Goal: Task Accomplishment & Management: Use online tool/utility

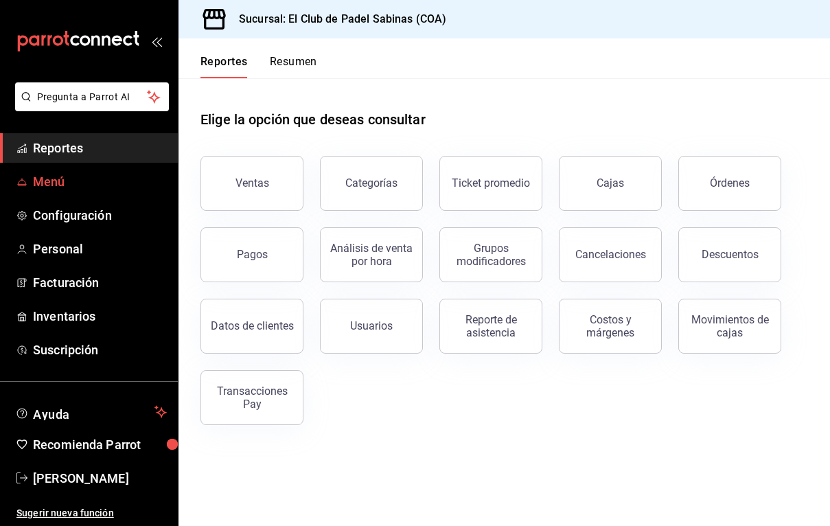
click at [41, 185] on span "Menú" at bounding box center [100, 181] width 134 height 19
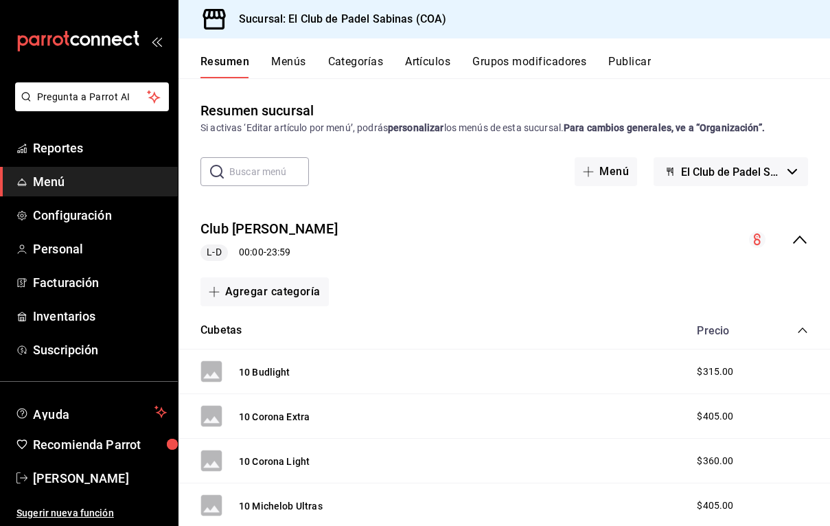
click at [422, 65] on button "Artículos" at bounding box center [427, 66] width 45 height 23
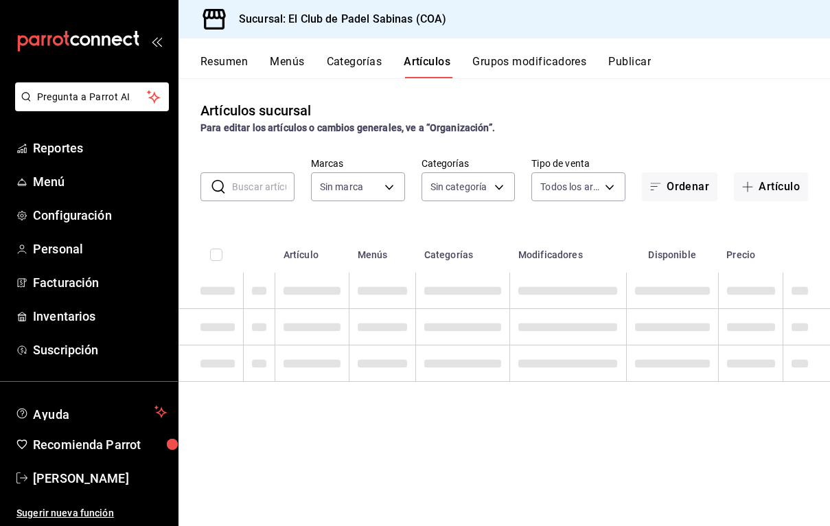
type input "21e8b40d-48d4-4016-ab2e-0d0124ac4b5e"
type input "3d786e24-dc1d-45b4-adda-6f9c0e9fd4e7,1cf5ca19-b9c5-48c8-bbf4-83b4d375dc0e,cb34e…"
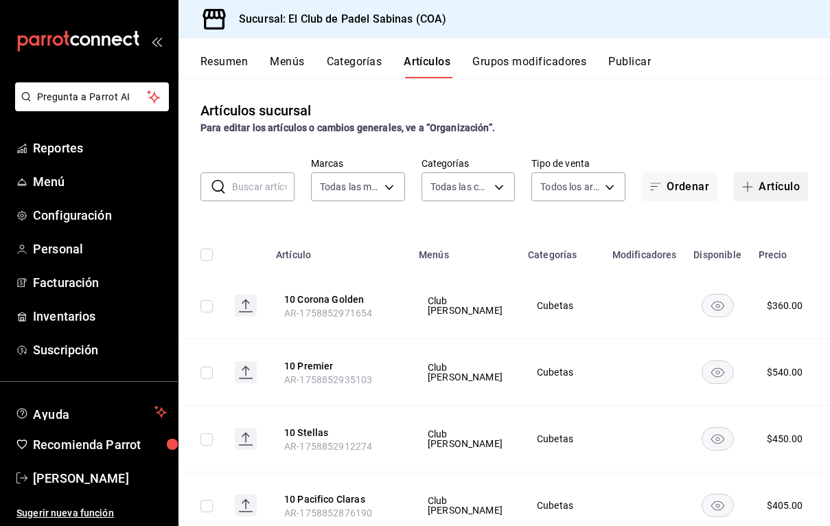
click at [792, 193] on button "Artículo" at bounding box center [771, 186] width 74 height 29
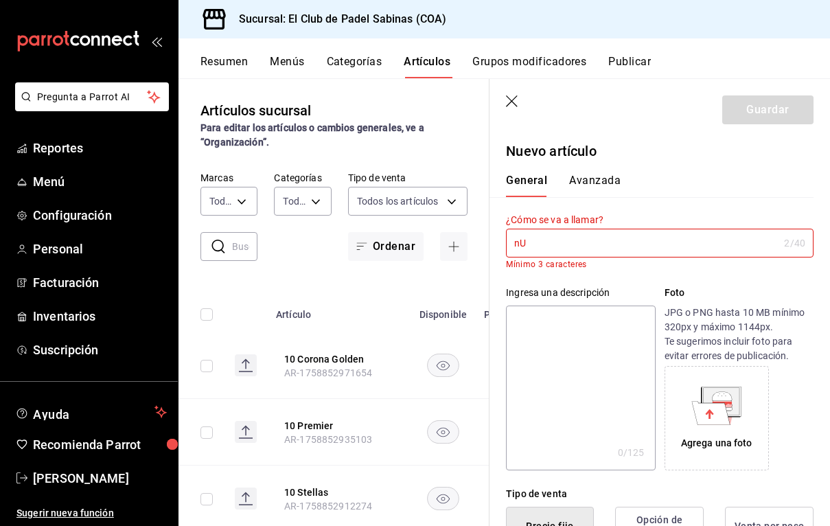
type input "n"
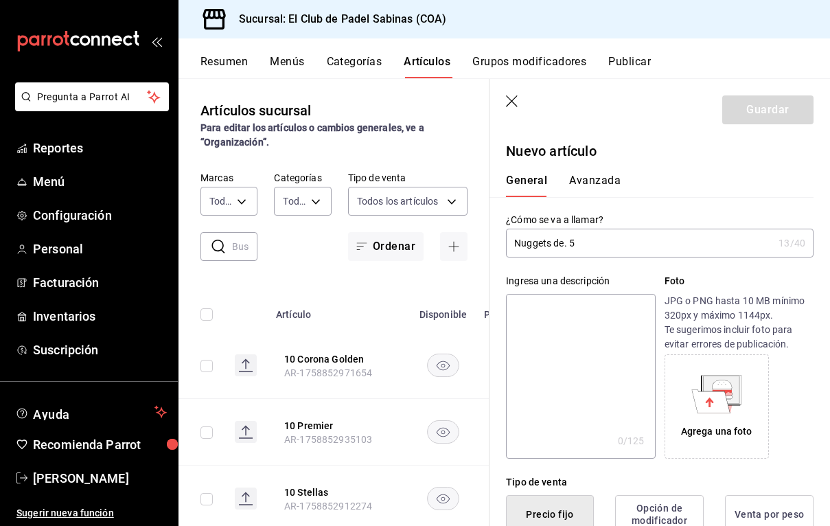
click at [569, 244] on input "Nuggets de. 5" at bounding box center [639, 242] width 267 height 27
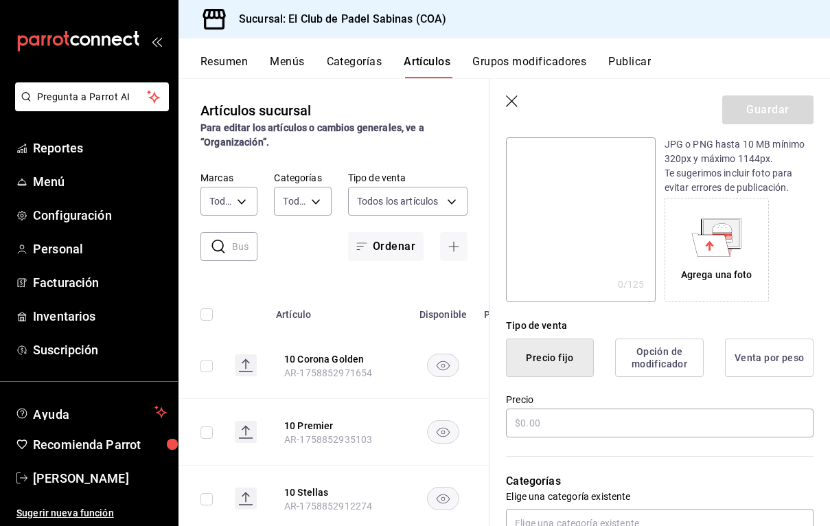
scroll to position [159, 0]
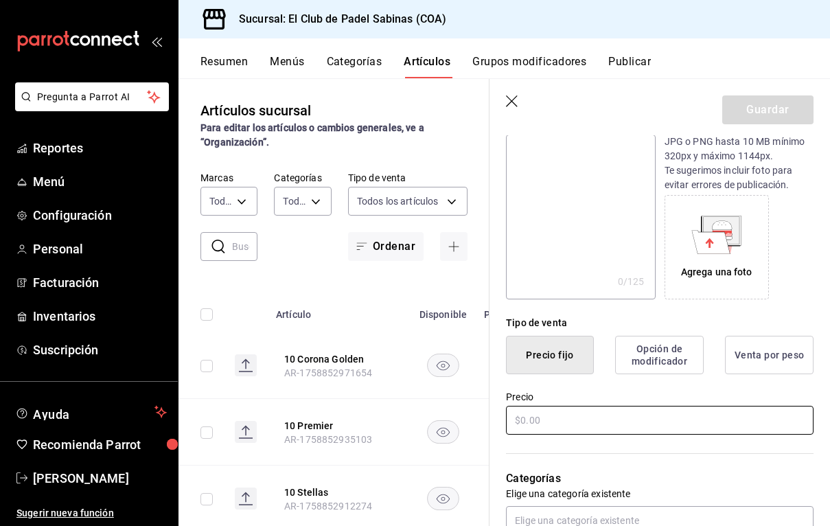
type input "Nuggets de 5"
click at [571, 424] on input "text" at bounding box center [660, 420] width 308 height 29
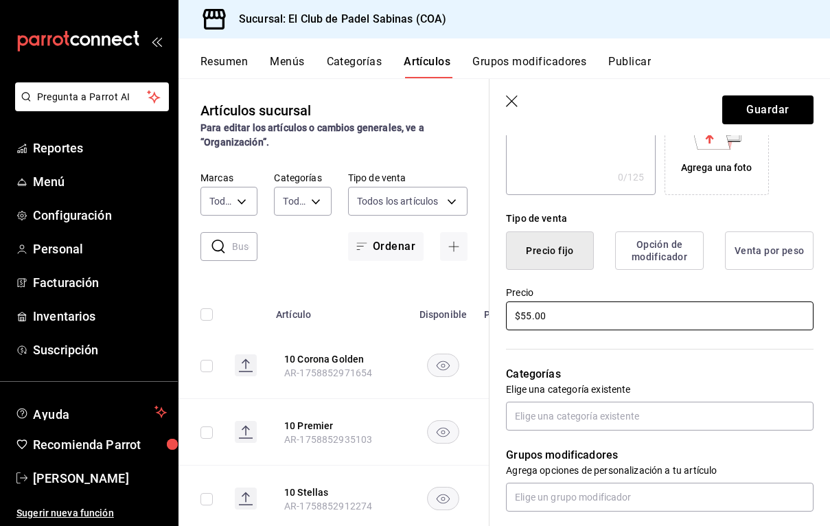
scroll to position [270, 0]
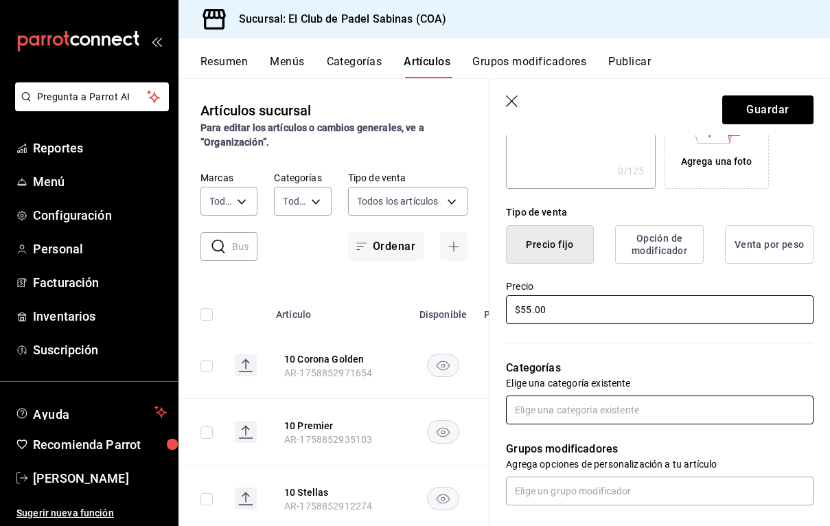
type input "$55.00"
click at [572, 417] on input "text" at bounding box center [660, 409] width 308 height 29
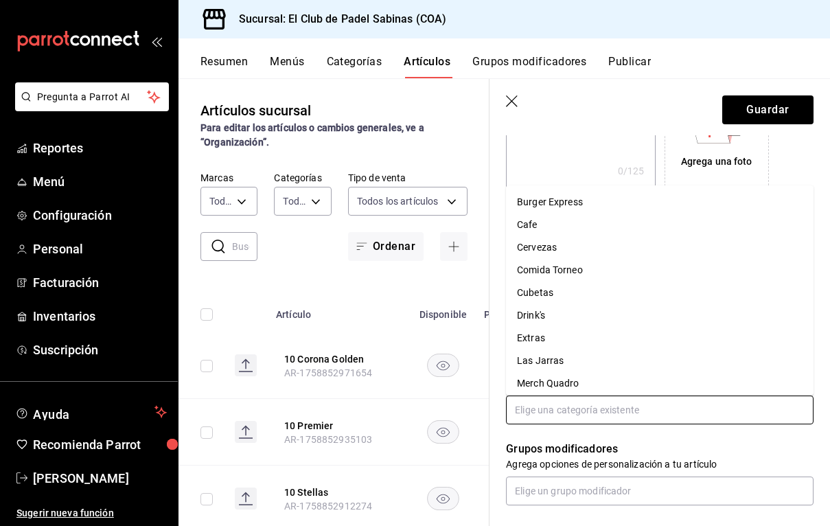
click at [583, 208] on li "Burger Express" at bounding box center [660, 202] width 308 height 23
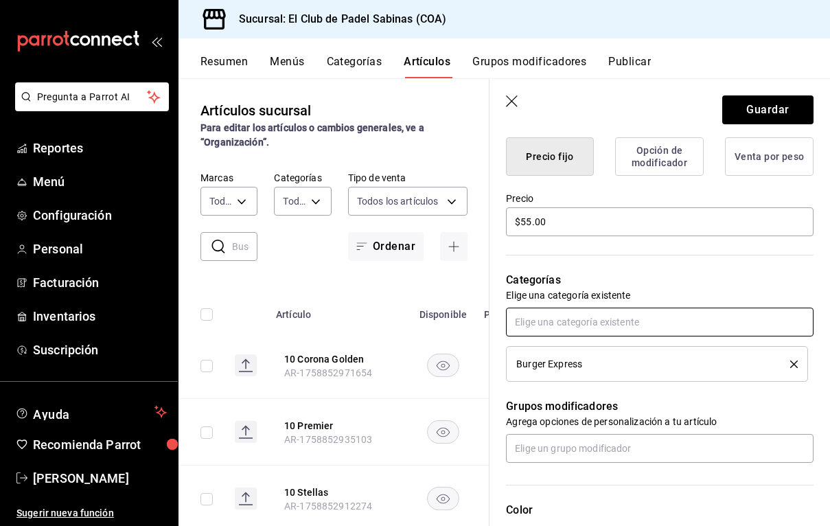
scroll to position [365, 0]
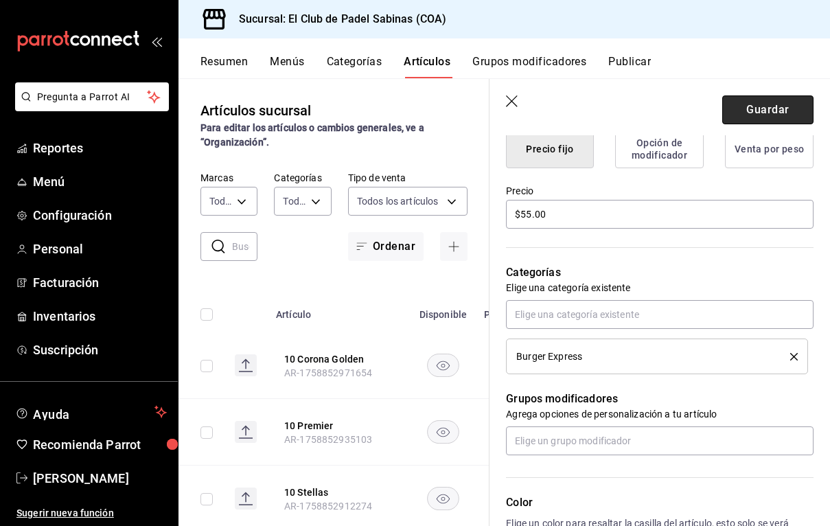
click at [761, 105] on button "Guardar" at bounding box center [767, 109] width 91 height 29
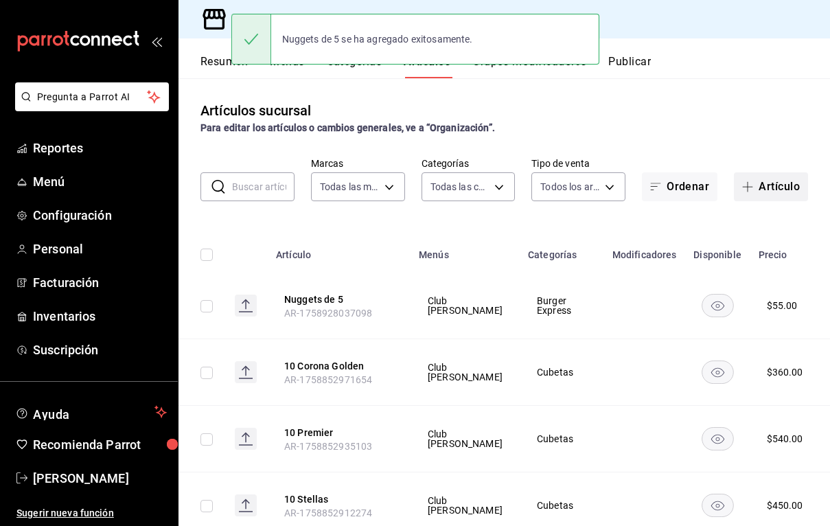
click at [754, 185] on span "button" at bounding box center [750, 186] width 16 height 11
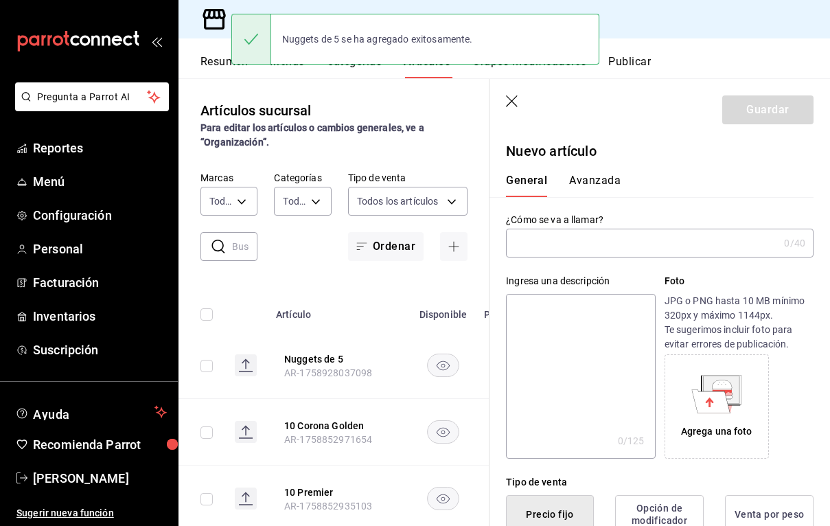
type input "AR-1758928067402"
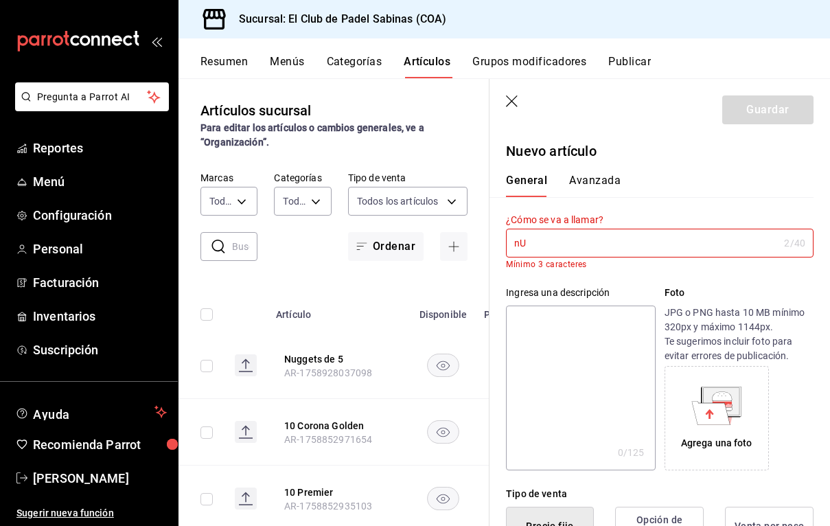
type input "n"
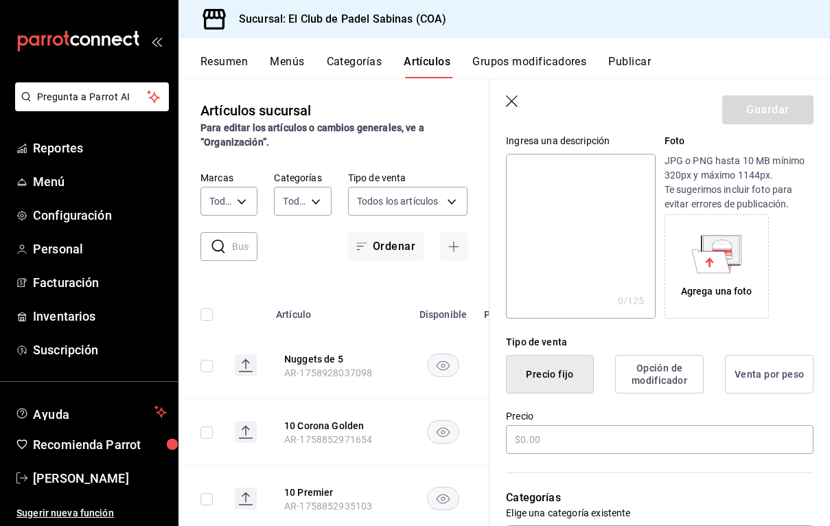
scroll to position [141, 0]
type input "Nuggets de 10"
click at [571, 446] on input "text" at bounding box center [660, 438] width 308 height 29
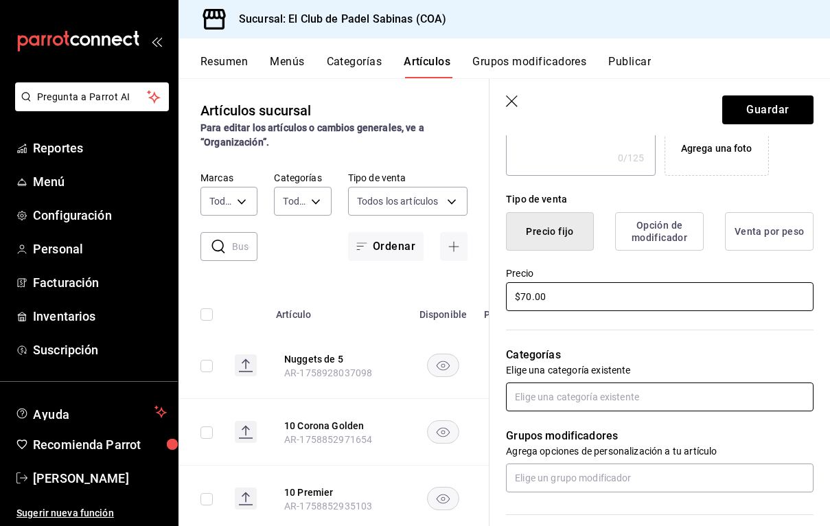
scroll to position [284, 0]
type input "$70.00"
click at [594, 398] on input "text" at bounding box center [660, 396] width 308 height 29
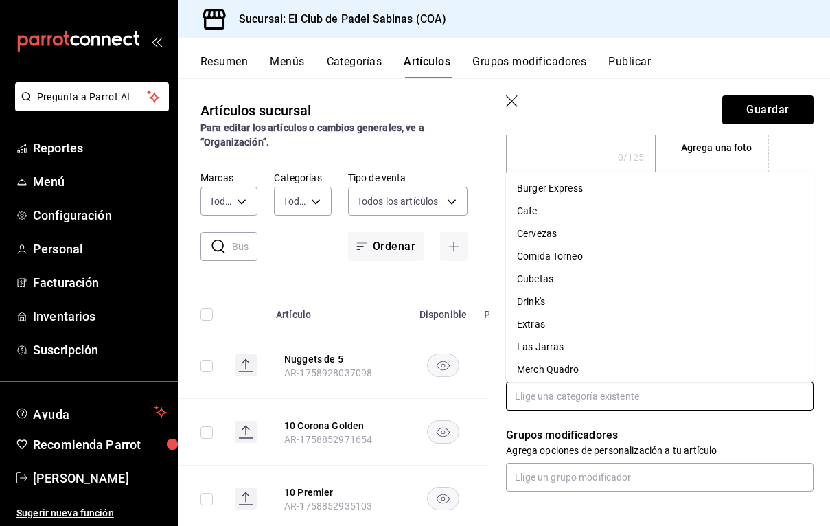
click at [601, 194] on li "Burger Express" at bounding box center [660, 188] width 308 height 23
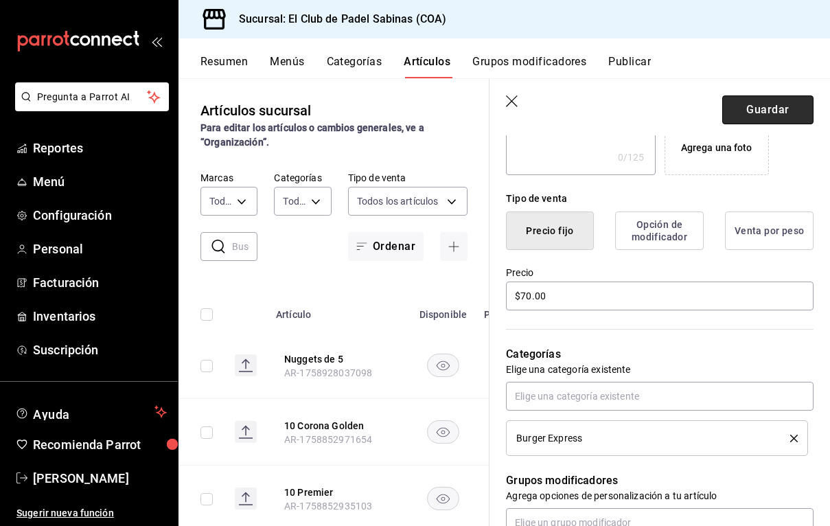
click at [756, 105] on button "Guardar" at bounding box center [767, 109] width 91 height 29
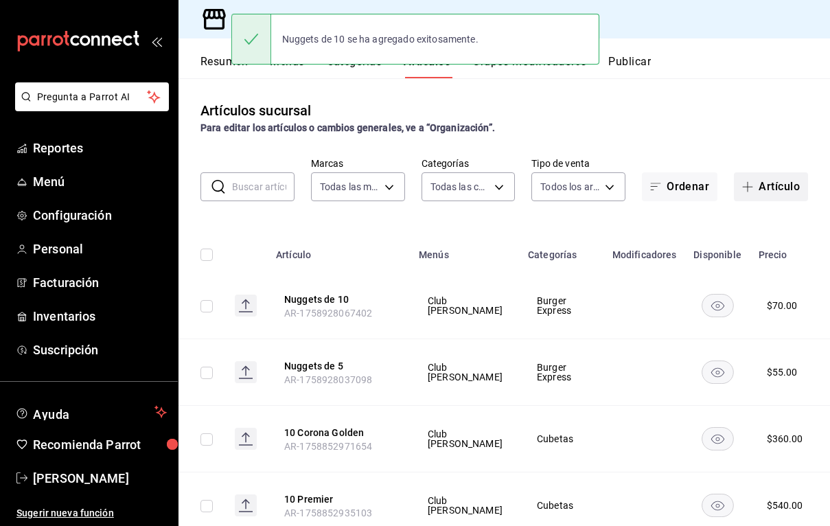
click at [754, 182] on span "button" at bounding box center [750, 186] width 16 height 11
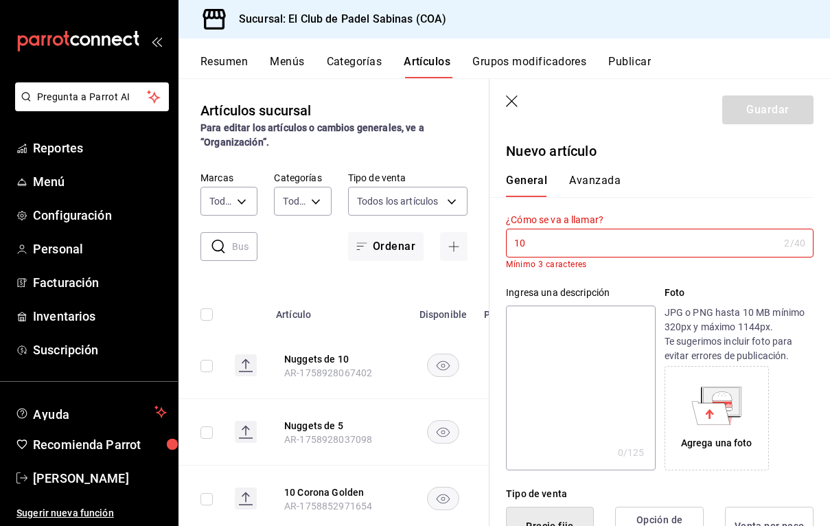
type input "1"
type input "n"
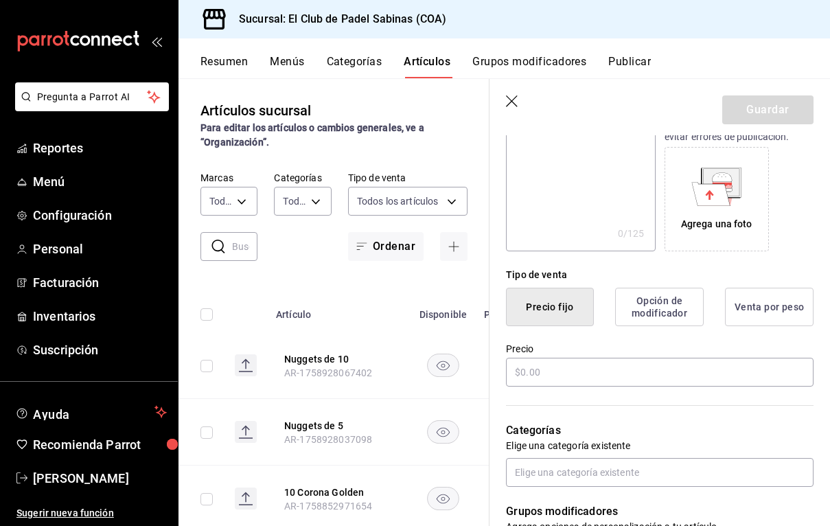
scroll to position [210, 0]
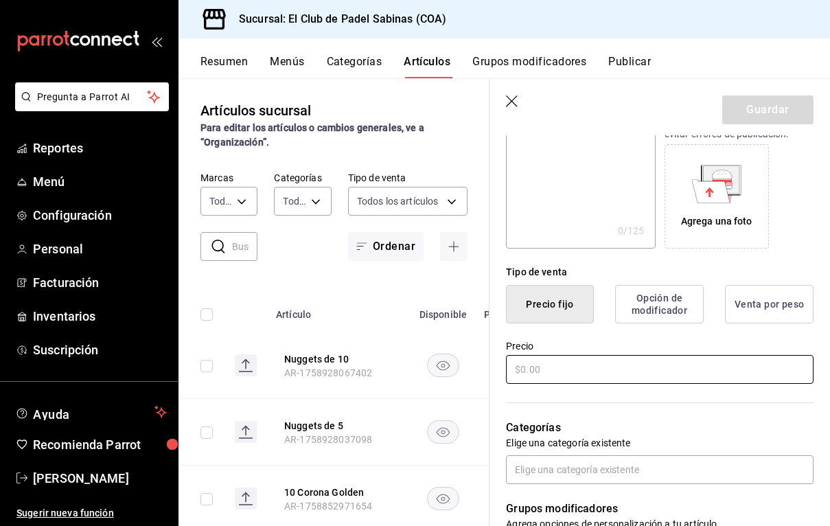
type input "10 Nuggets con Papas"
click at [690, 361] on input "text" at bounding box center [660, 369] width 308 height 29
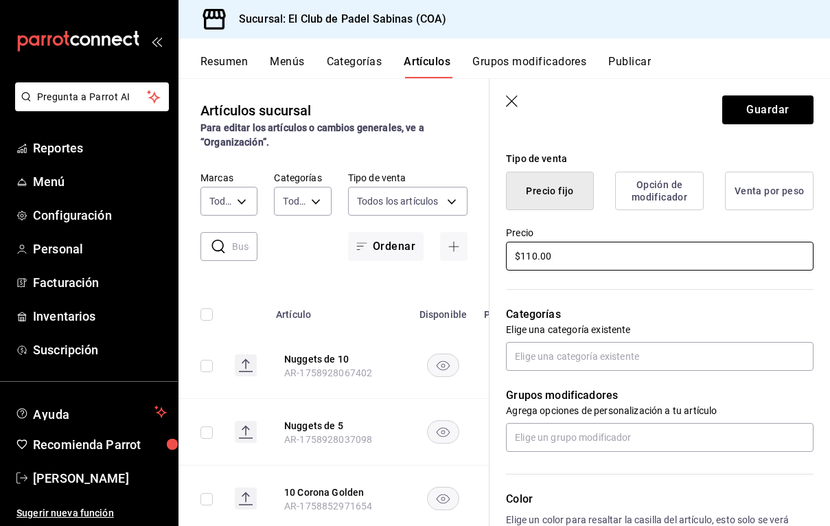
scroll to position [335, 0]
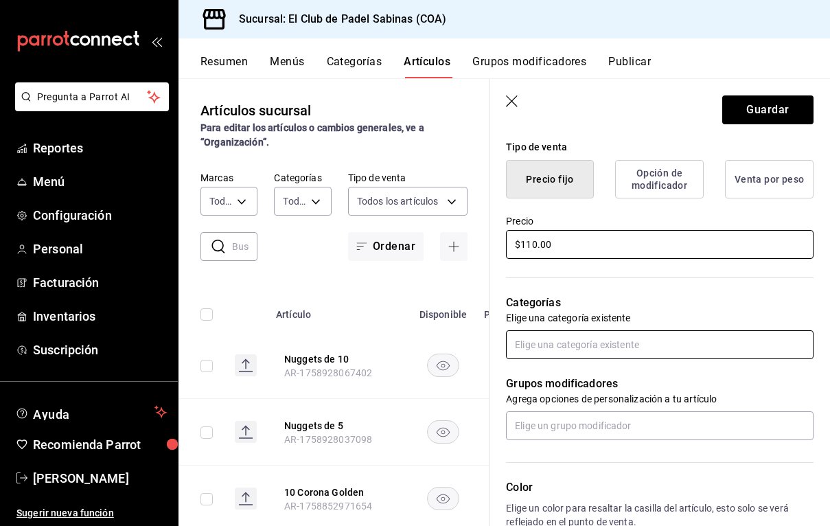
type input "$110.00"
click at [670, 336] on input "text" at bounding box center [660, 344] width 308 height 29
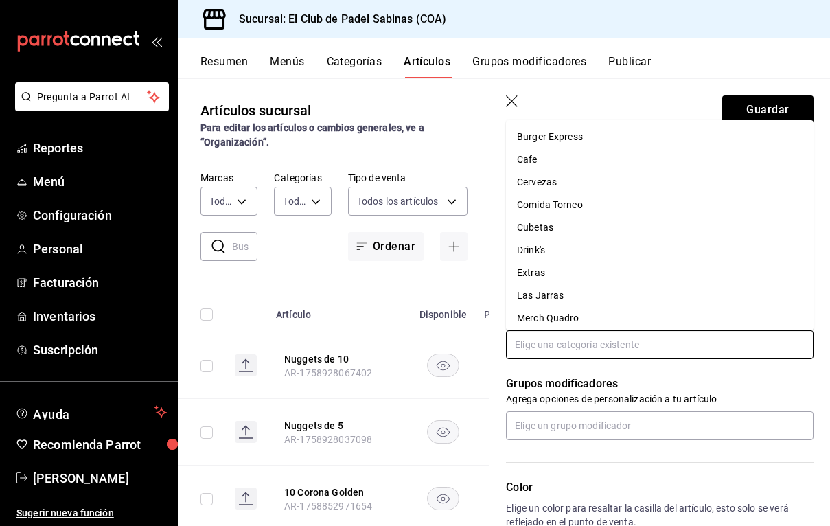
click at [599, 139] on li "Burger Express" at bounding box center [660, 137] width 308 height 23
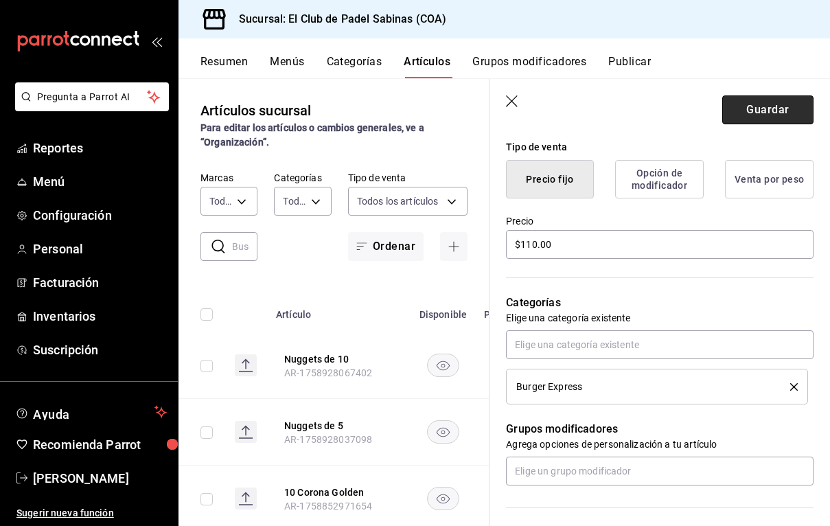
click at [750, 111] on button "Guardar" at bounding box center [767, 109] width 91 height 29
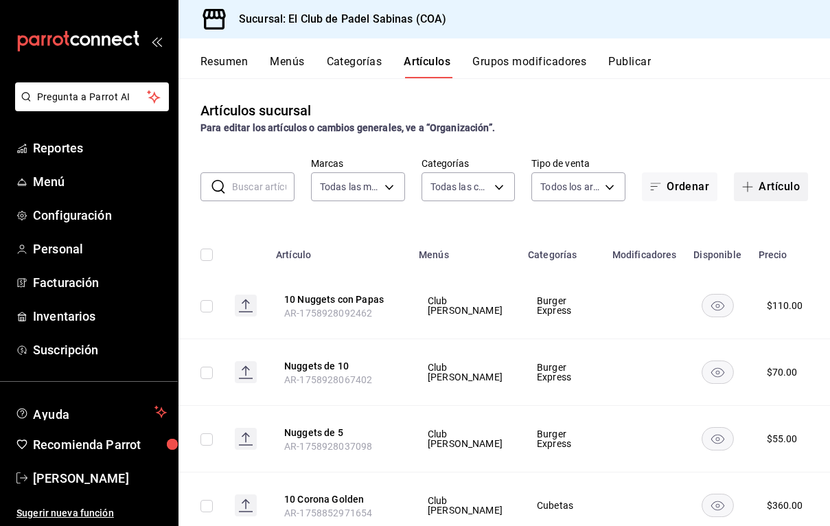
click at [783, 182] on button "Artículo" at bounding box center [771, 186] width 74 height 29
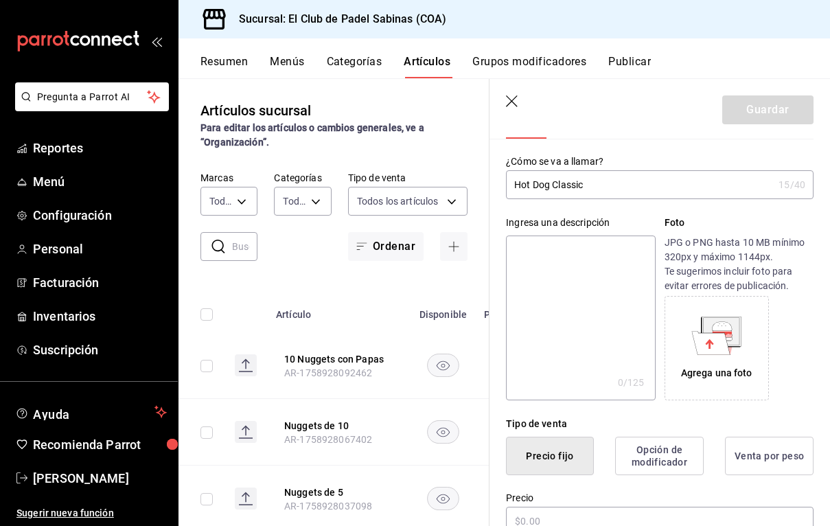
scroll to position [148, 0]
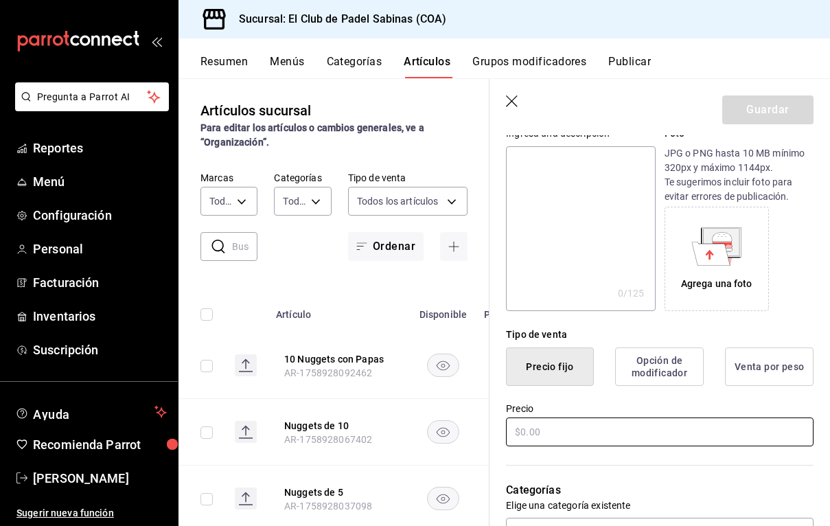
type input "Hot Dog Classic"
click at [621, 429] on input "text" at bounding box center [660, 431] width 308 height 29
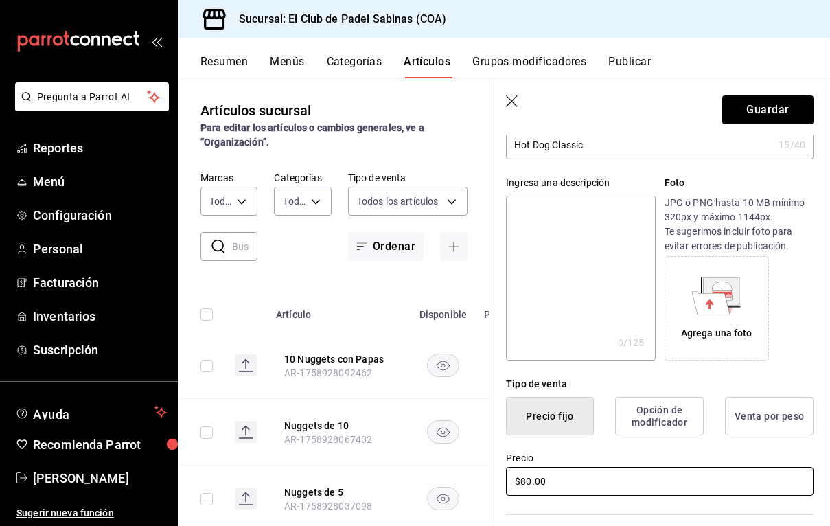
scroll to position [97, 0]
type input "$80.00"
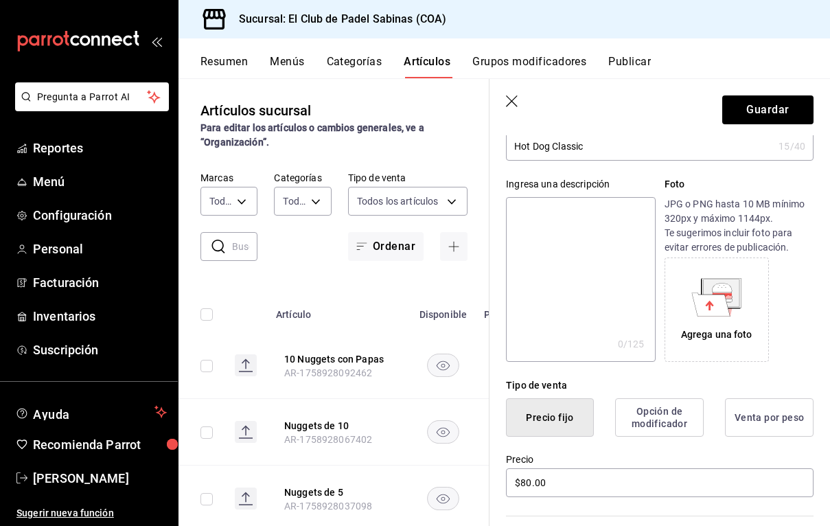
click at [580, 285] on textarea at bounding box center [580, 279] width 149 height 165
type textarea "k"
type textarea "x"
type textarea "ke"
type textarea "x"
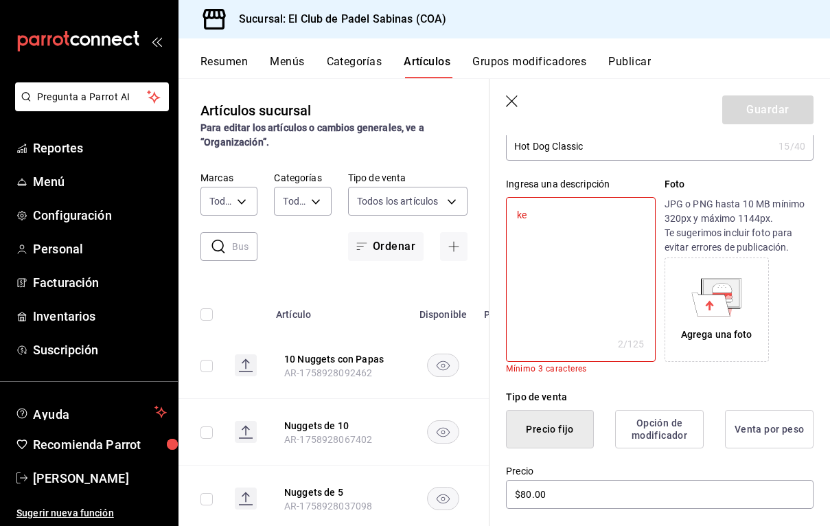
type textarea "ket"
type textarea "x"
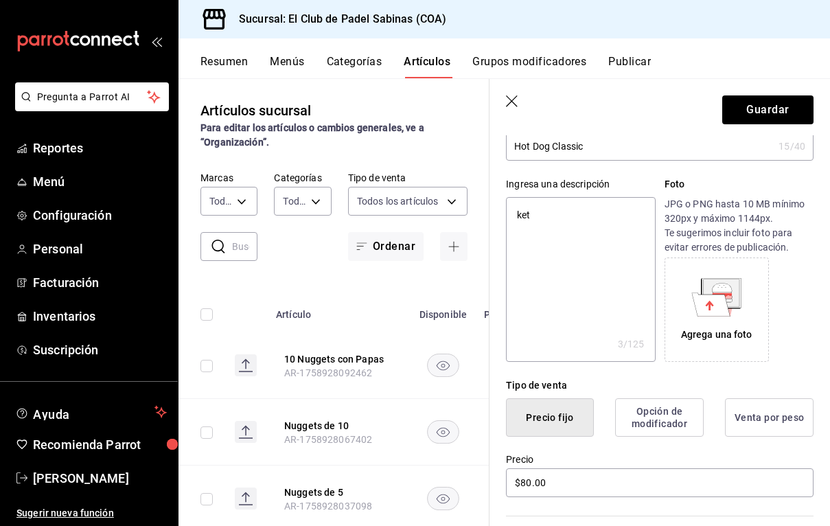
type textarea "ketc"
type textarea "x"
type textarea "ketch"
type textarea "x"
type textarea "ketchu"
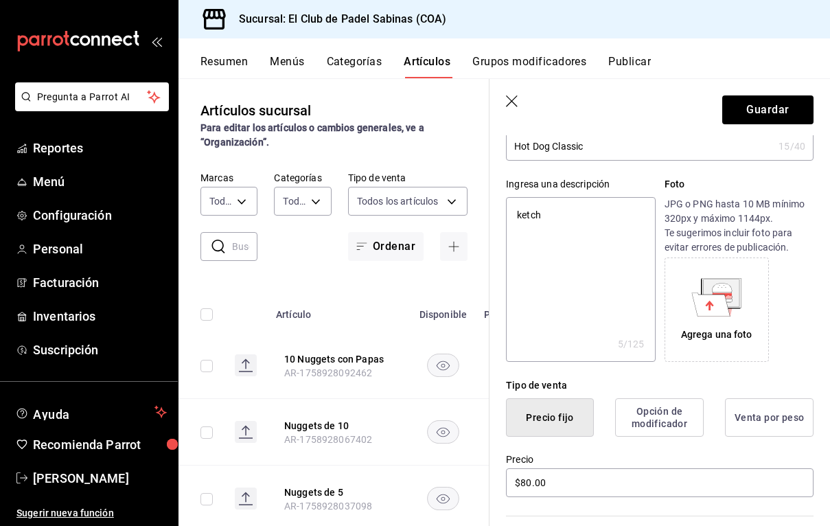
type textarea "x"
type textarea "ketch"
type textarea "x"
type textarea "ketc"
type textarea "x"
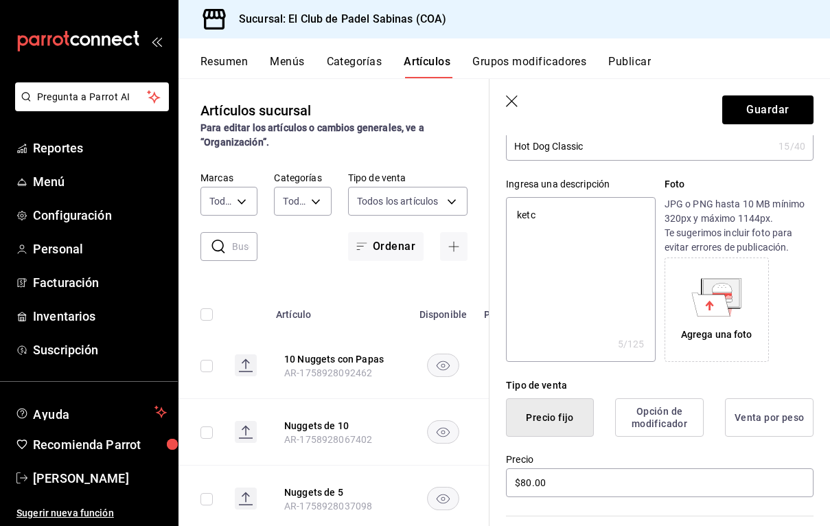
type textarea "ket"
type textarea "x"
type textarea "ke"
type textarea "x"
type textarea "k"
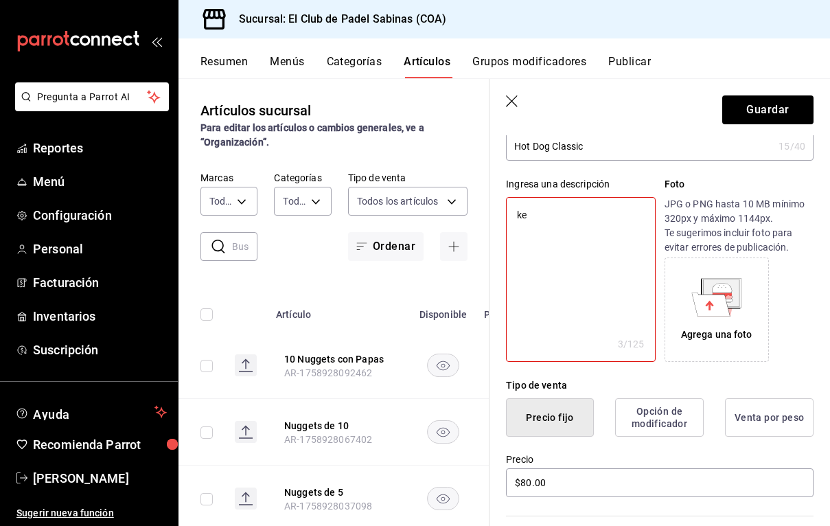
type textarea "x"
type textarea "K"
type textarea "x"
type textarea "K"
type textarea "x"
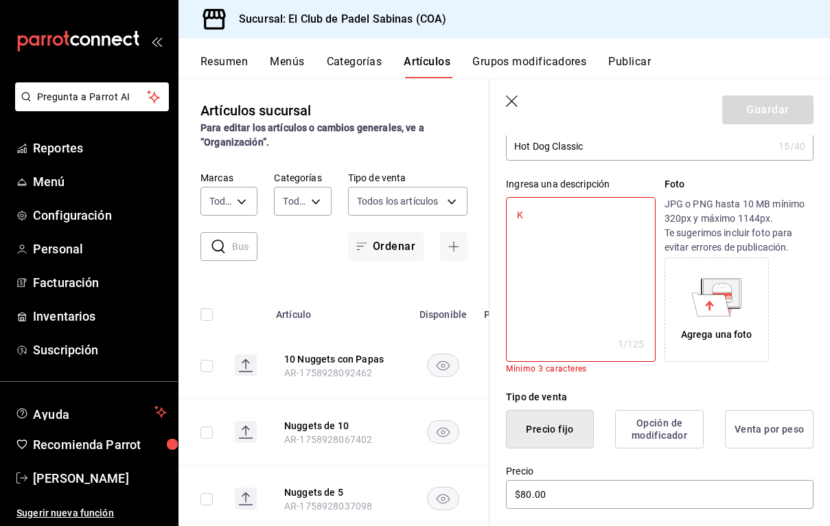
type textarea "Ke"
type textarea "x"
type textarea "Ket"
type textarea "x"
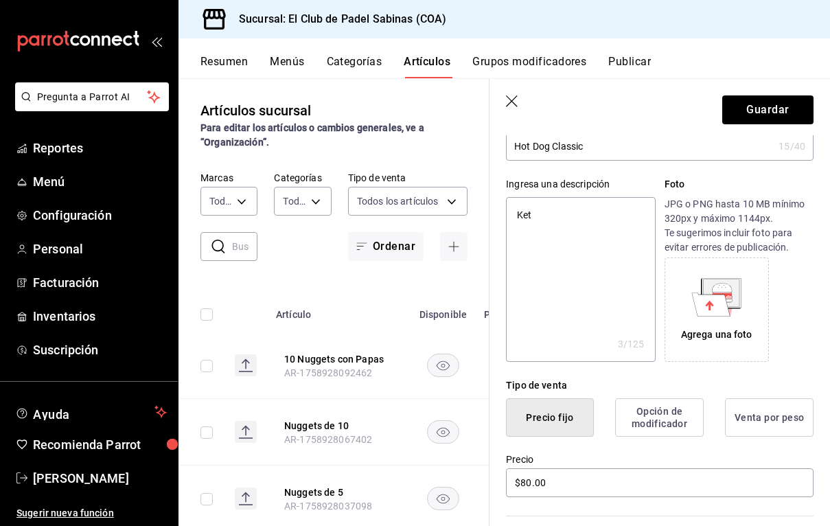
type textarea "Ketc"
type textarea "x"
type textarea "Ketch"
type textarea "x"
type textarea "Ketchu"
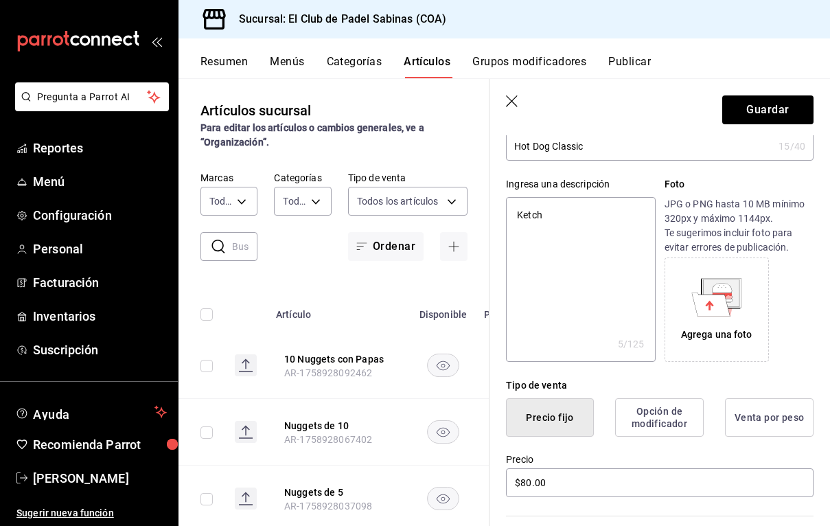
type textarea "x"
type textarea "Ketchup"
type textarea "x"
type textarea "Ketchup,"
type textarea "x"
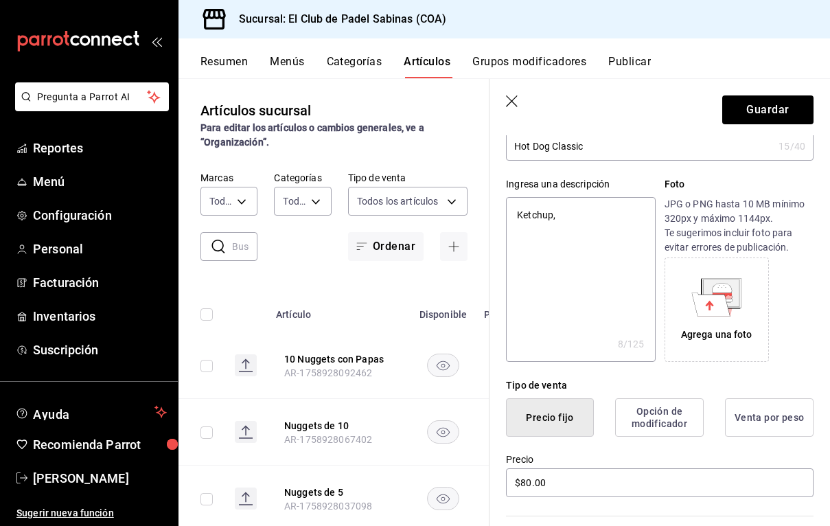
type textarea "Ketchup,"
type textarea "x"
type textarea "Ketchup, m"
type textarea "x"
type textarea "Ketchup, [GEOGRAPHIC_DATA]"
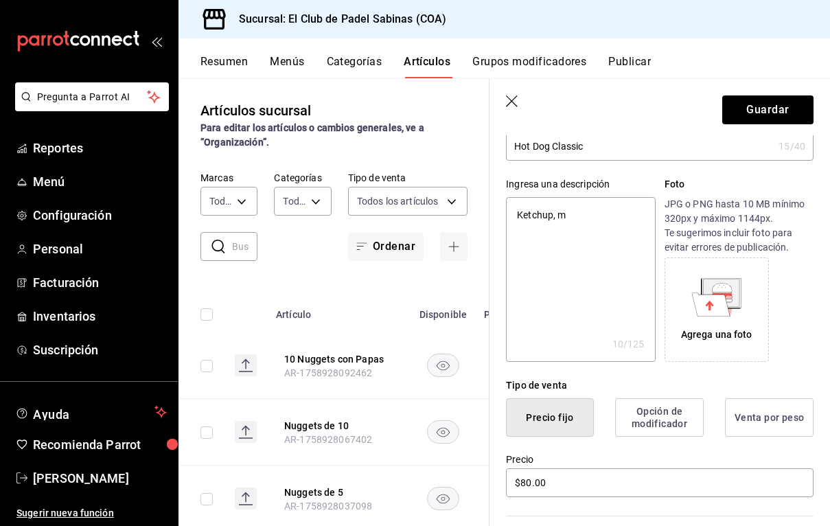
type textarea "x"
type textarea "Ketchup, may"
type textarea "x"
type textarea "Ketchup, mayp"
type textarea "x"
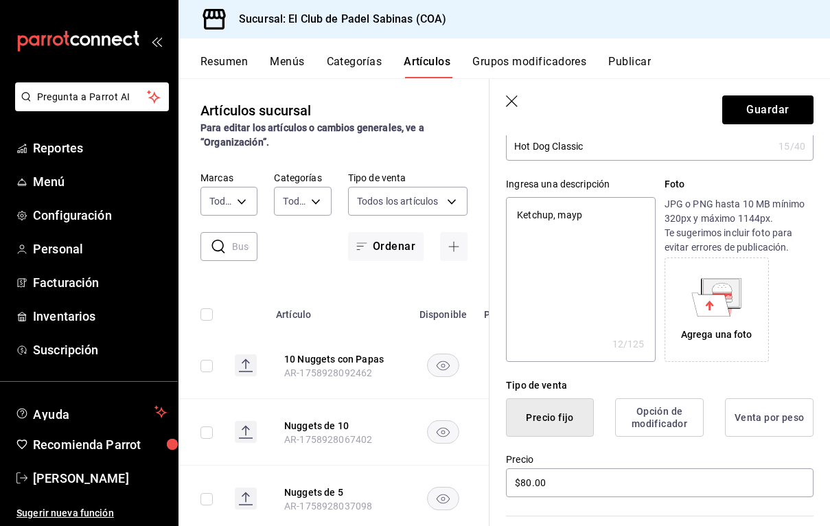
type textarea "Ketchup, maypo"
type textarea "x"
type textarea "Ketchup, mayp"
type textarea "x"
type textarea "Ketchup, may"
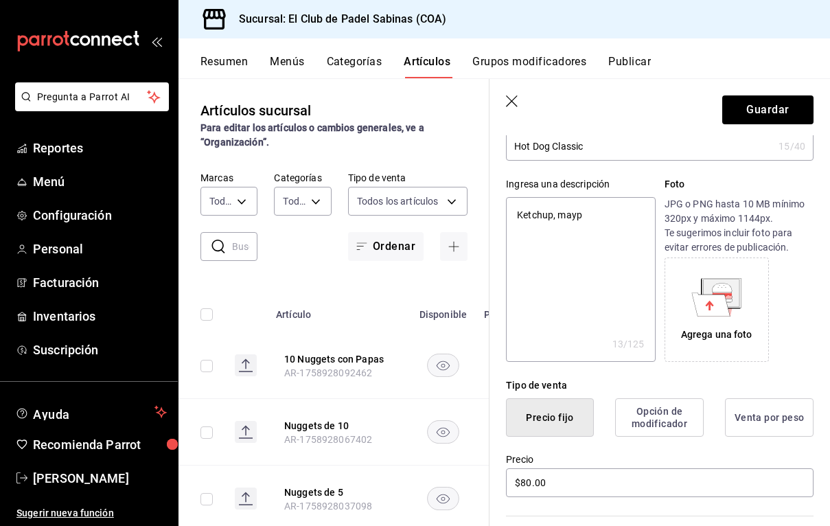
type textarea "x"
type textarea "Ketchup, mayo"
type textarea "x"
type textarea "Ketchup, mayo,"
type textarea "x"
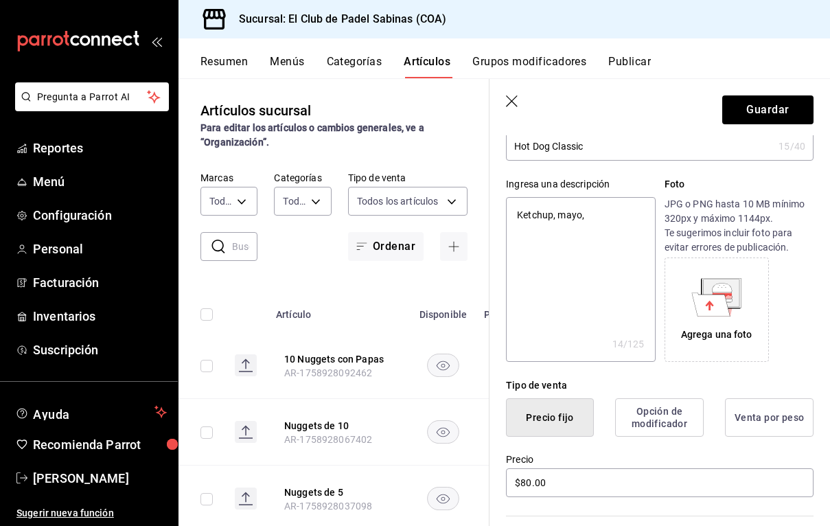
type textarea "Ketchup, mayo,"
type textarea "x"
type textarea "Ketchup, mayo, m"
type textarea "x"
type textarea "Ketchup, mayo, [GEOGRAPHIC_DATA]"
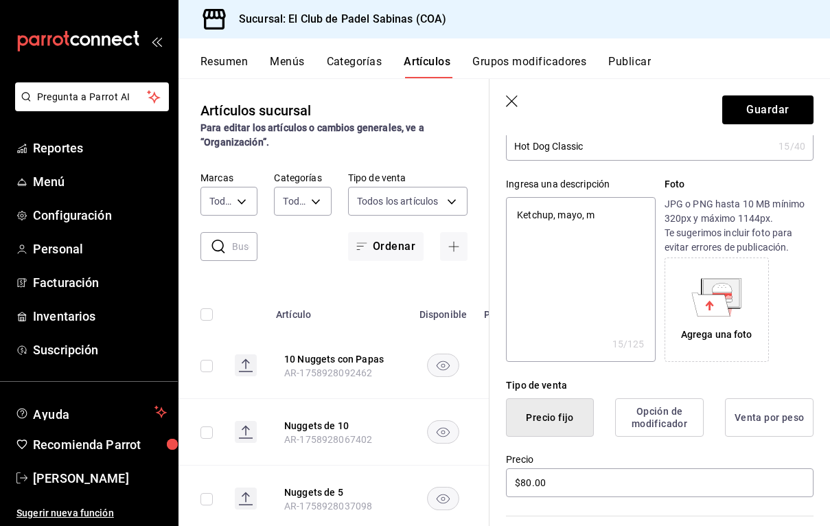
type textarea "x"
type textarea "Ketchup, [PERSON_NAME]"
type textarea "x"
type textarea "Ketchup, mayo, most"
type textarea "x"
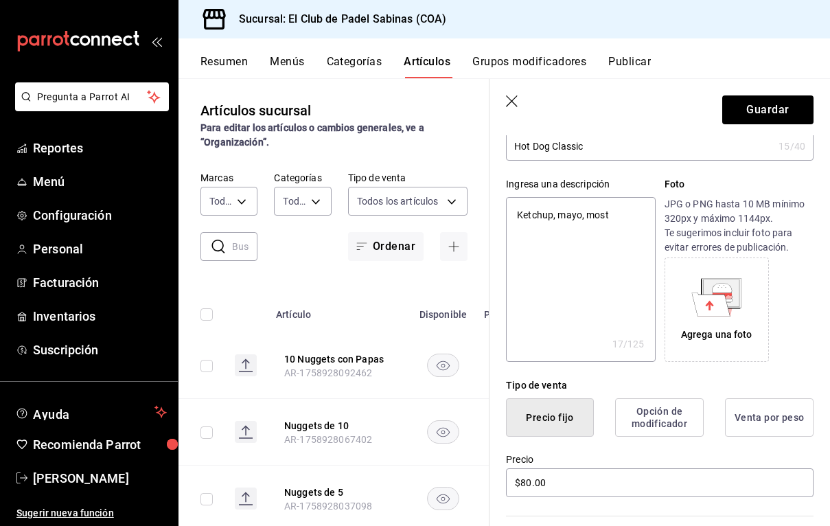
type textarea "Ketchup, mayo, mosta"
type textarea "x"
type textarea "Ketchup, mayo, mostaz"
type textarea "x"
type textarea "Ketchup, mayo, mostaza"
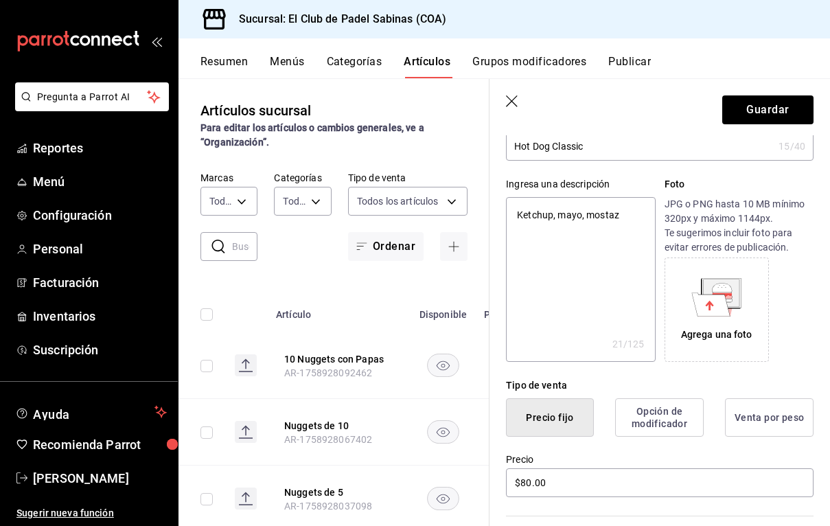
type textarea "x"
type textarea "Ketchup, mayo, mostaza,"
type textarea "x"
type textarea "Ketchup, mayo, mostaza,"
type textarea "x"
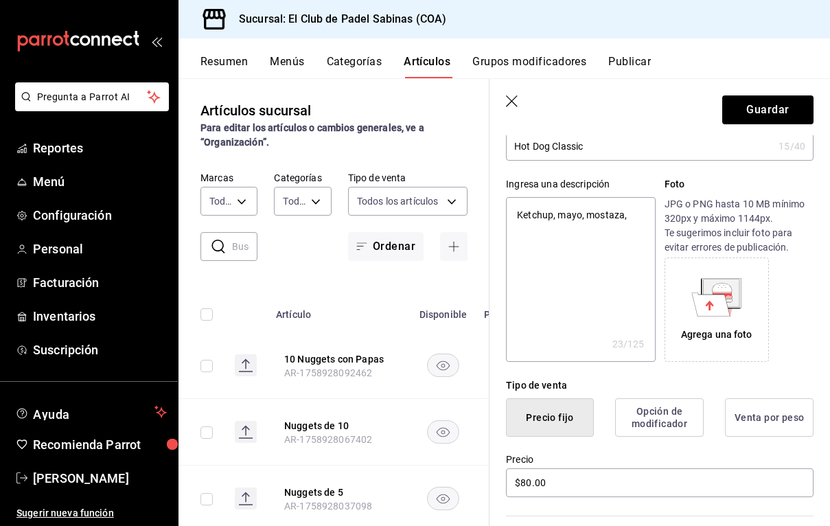
type textarea "Ketchup, mayo, mostaza, c"
type textarea "x"
type textarea "Ketchup, mayo, mostaza, ce"
type textarea "x"
type textarea "Ketchup, mayo, mostaza, ceb"
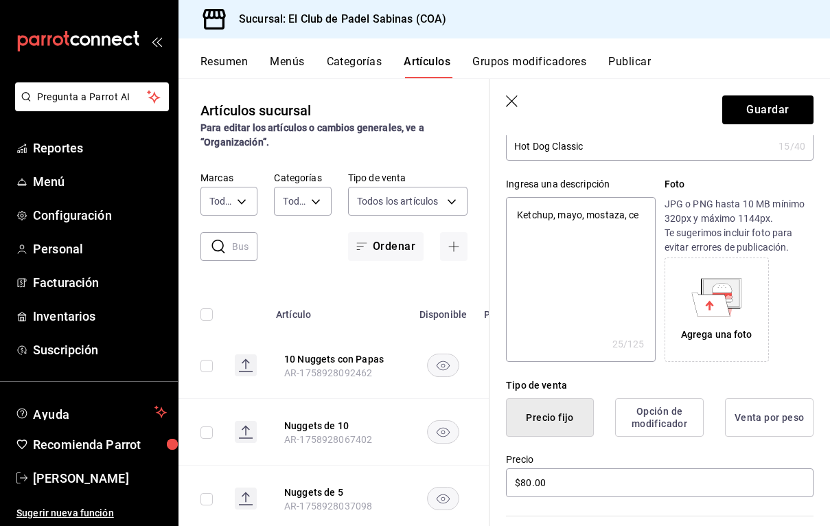
type textarea "x"
type textarea "Ketchup, mayo, mostaza, cebo"
type textarea "x"
type textarea "Ketchup, mayo, mostaza, cebol"
type textarea "x"
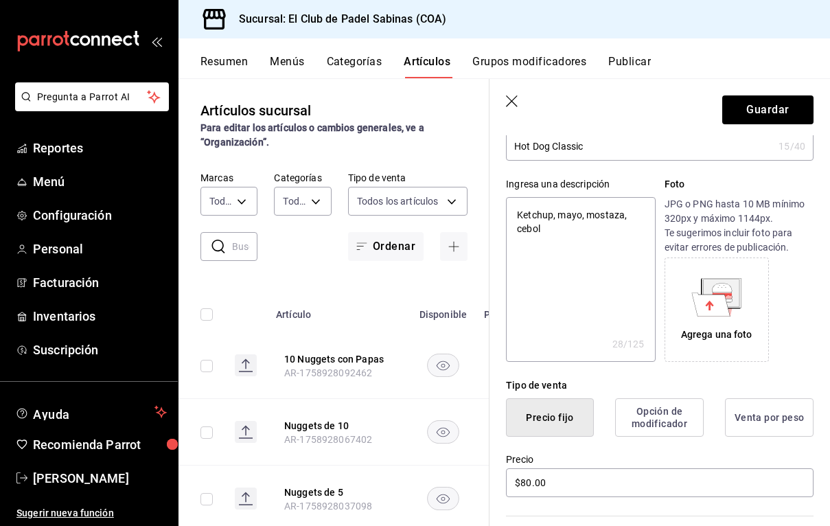
type textarea "Ketchup, mayo, mostaza, ceboll"
type textarea "x"
type textarea "Ketchup, mayo, mostaza, cebolla"
type textarea "x"
type textarea "Ketchup, mayo, mostaza, [GEOGRAPHIC_DATA],"
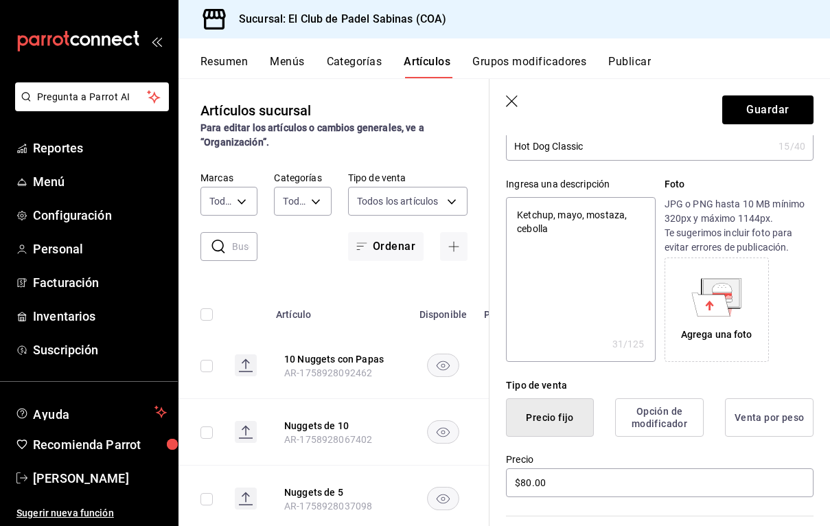
type textarea "x"
type textarea "Ketchup, mayo, mostaza, [GEOGRAPHIC_DATA],"
type textarea "x"
type textarea "Ketchup, mayo, mostaza, cebolla, t"
type textarea "x"
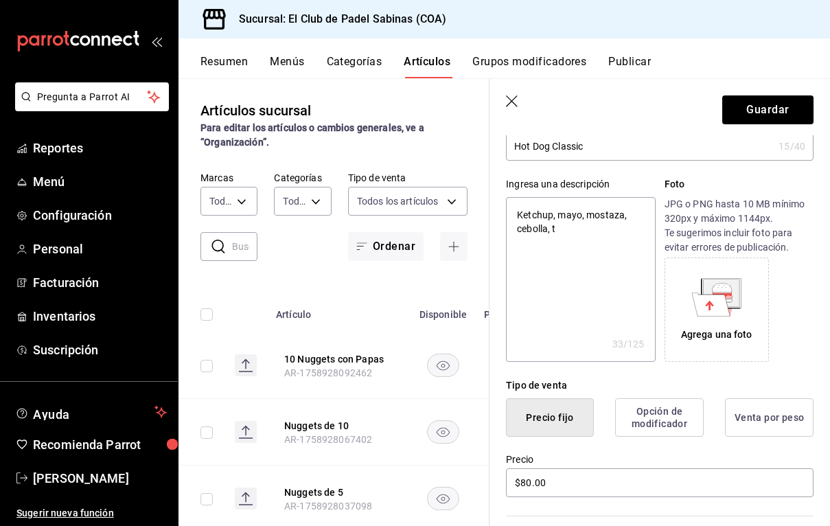
type textarea "Ketchup, mayo, mostaza, cebolla, to"
type textarea "x"
type textarea "Ketchup, mayo, mostaza, cebolla, [PERSON_NAME]"
type textarea "x"
type textarea "Ketchup, mayo, mostaza, cebolla, toma"
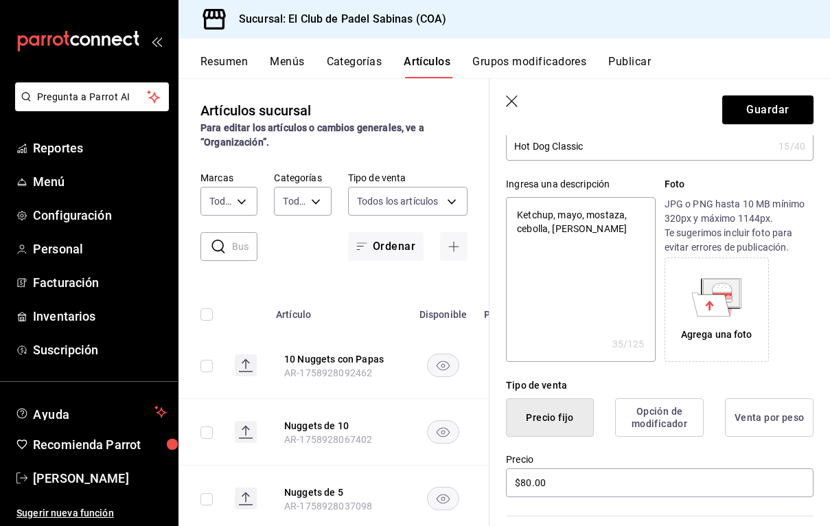
type textarea "x"
type textarea "Ketchup, mayo, mostaza, cebolla, tomat"
type textarea "x"
type textarea "Ketchup, mayo, mostaza, cebolla, tomate"
type textarea "x"
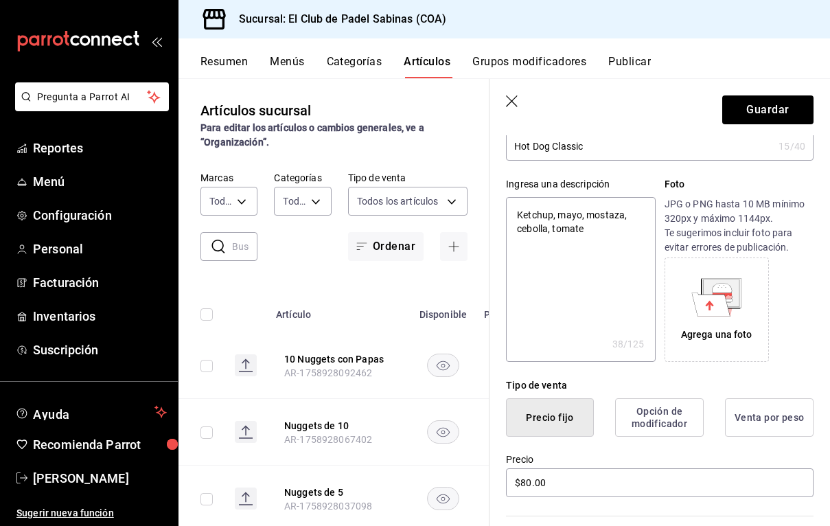
type textarea "Ketchup, mayo, mostaza, cebolla, tomate"
type textarea "x"
type textarea "Ketchup, mayo, mostaza, cebolla, tomate y"
type textarea "x"
type textarea "Ketchup, mayo, mostaza, cebolla, tomate y"
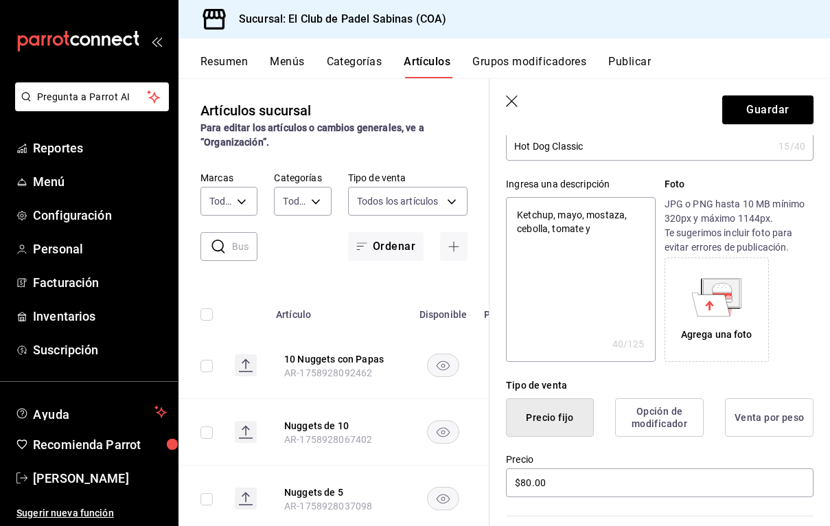
type textarea "x"
type textarea "Ketchup, mayo, mostaza, cebolla, tomate y j"
type textarea "x"
type textarea "Ketchup, mayo, mostaza, cebolla, tomate y ja"
type textarea "x"
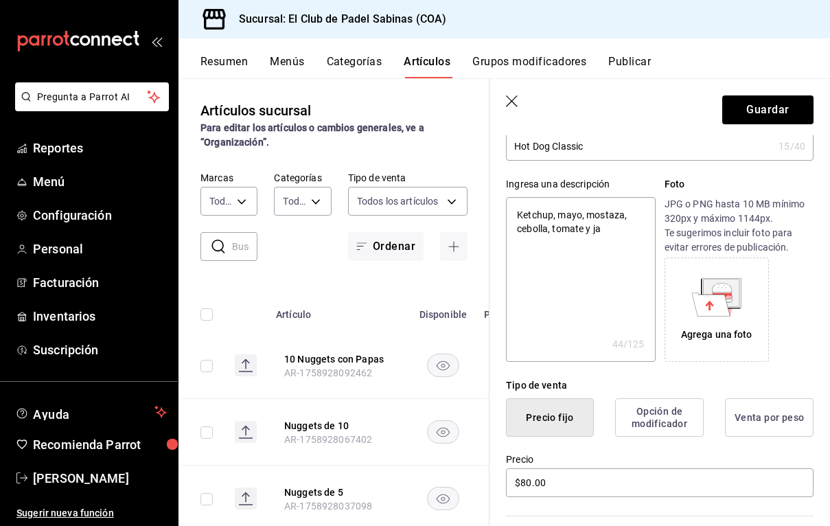
type textarea "Ketchup, mayo, mostaza, cebolla, tomate y jal"
type textarea "x"
type textarea "Ketchup, mayo, mostaza, cebolla, tomate y jala"
type textarea "x"
type textarea "Ketchup, mayo, mostaza, cebolla, tomate y jalap"
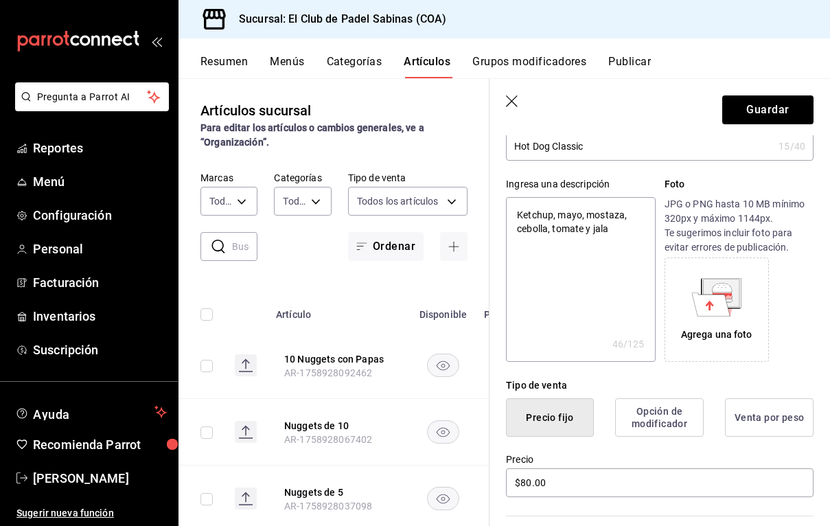
type textarea "x"
type textarea "Ketchup, mayo, mostaza, cebolla, tomate y jalape"
type textarea "x"
type textarea "Ketchup, mayo, mostaza, cebolla, tomate y jalapeño"
type textarea "x"
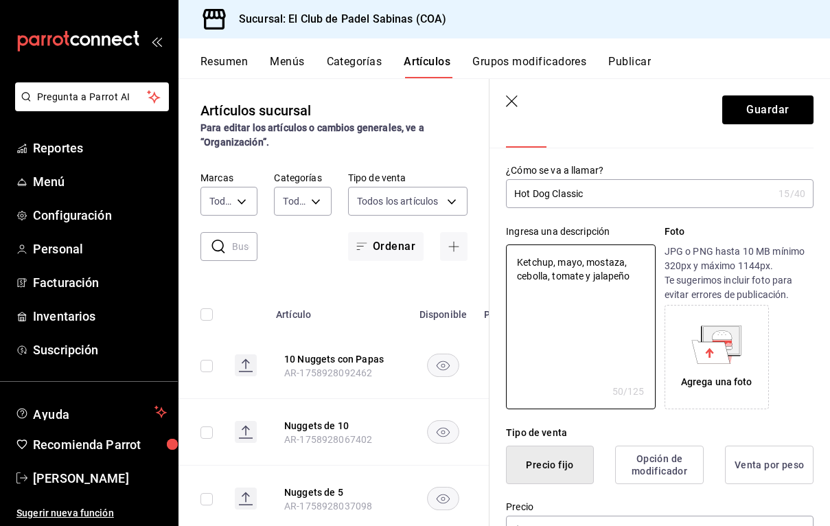
scroll to position [49, 0]
type textarea "Ketchup, mayo, mostaza, cebolla, tomate y jalapeño"
type textarea "x"
click at [612, 190] on input "Hot Dog Classic" at bounding box center [639, 194] width 267 height 27
type input "Hot Dog Classico"
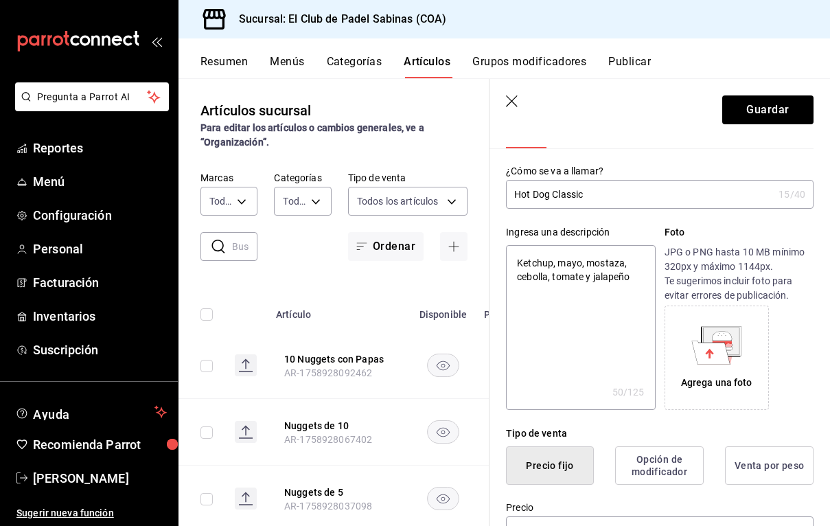
type textarea "x"
type input "Hot Dog Classic"
type textarea "x"
type input "Hot Dog Classi"
type textarea "x"
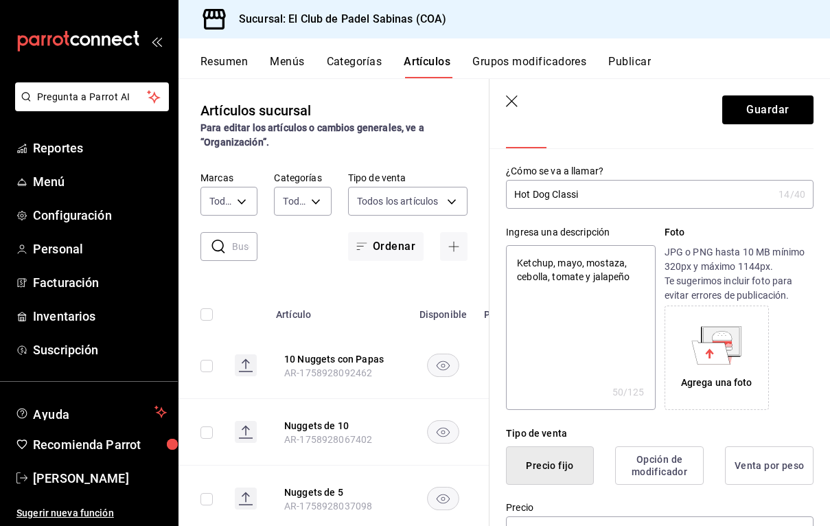
type input "Hot Dog Class"
type textarea "x"
type input "Hot Dog Clas"
type textarea "x"
type input "Hot Dog Clasi"
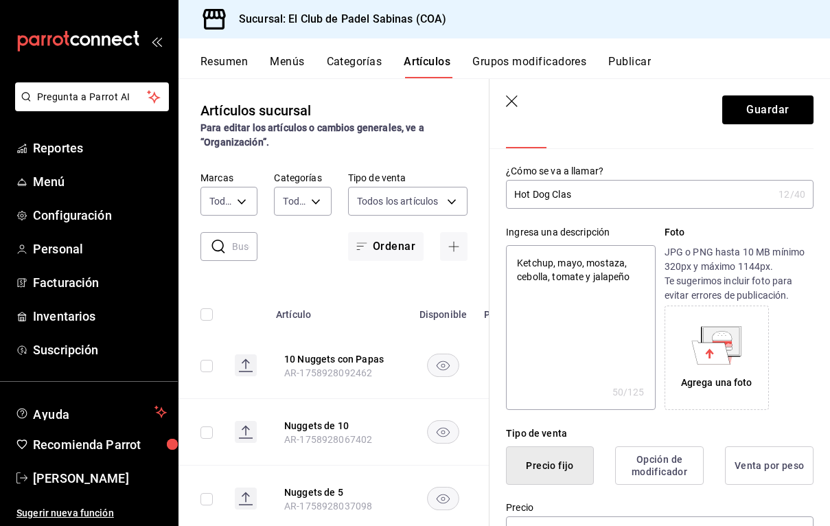
type textarea "x"
type input "Hot Dog Clasic"
type textarea "x"
type input "Hot Dog Clasico"
type textarea "x"
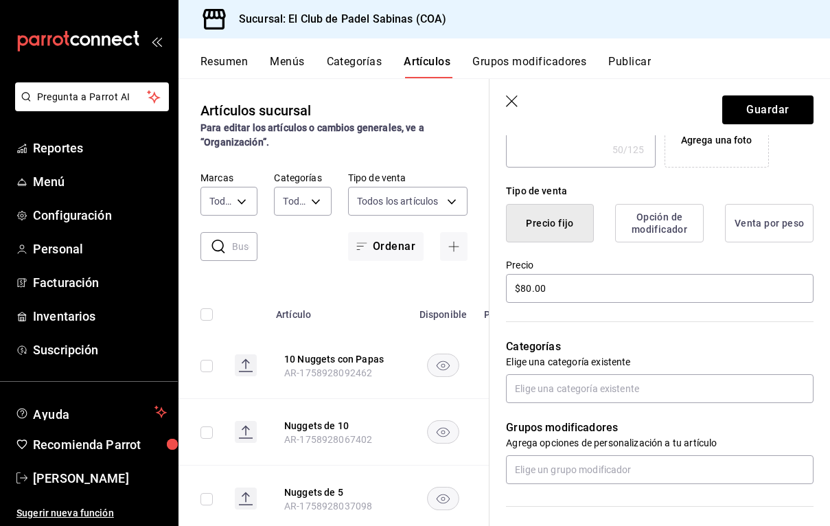
scroll to position [292, 0]
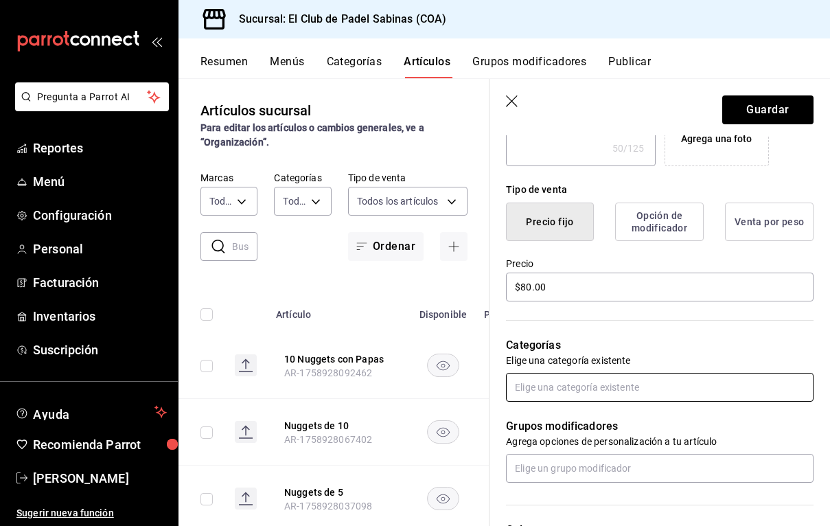
type input "Hot Dog Clasico"
click at [561, 382] on input "text" at bounding box center [660, 387] width 308 height 29
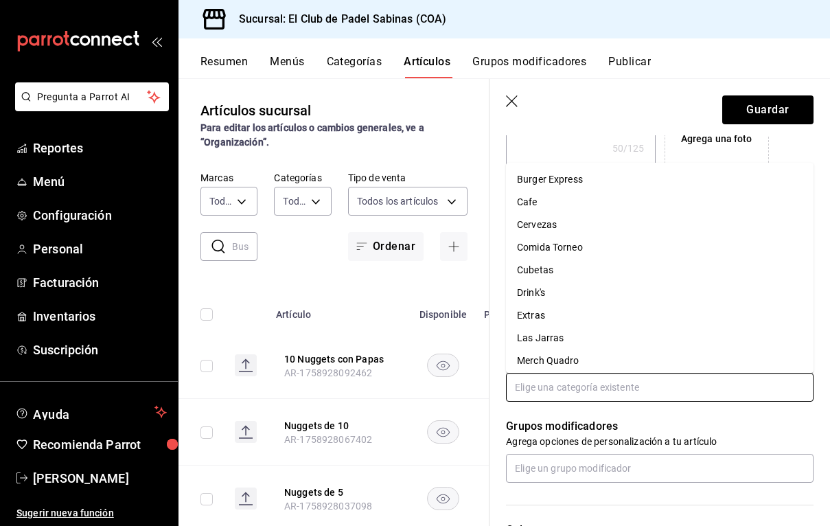
click at [597, 179] on li "Burger Express" at bounding box center [660, 179] width 308 height 23
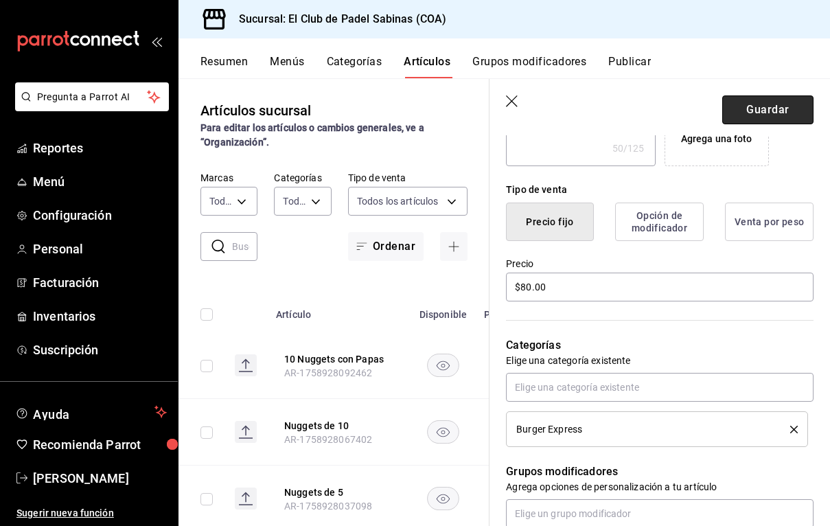
click at [742, 117] on button "Guardar" at bounding box center [767, 109] width 91 height 29
type textarea "x"
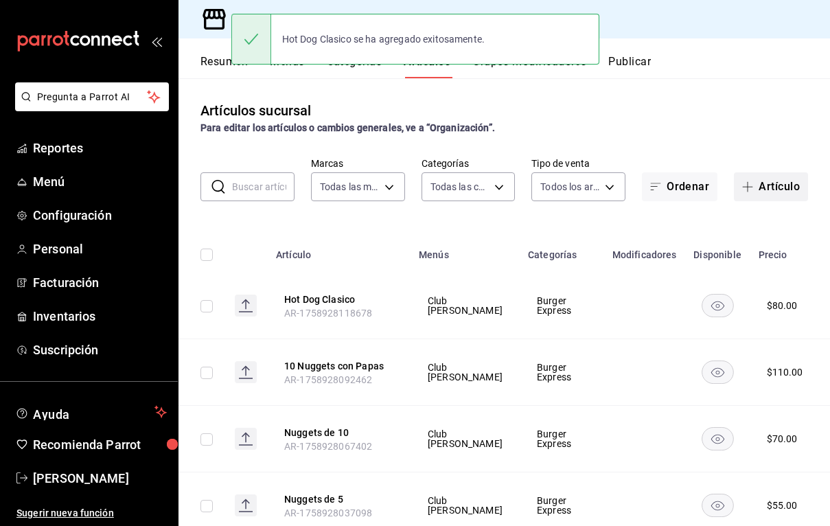
click at [774, 191] on button "Artículo" at bounding box center [771, 186] width 74 height 29
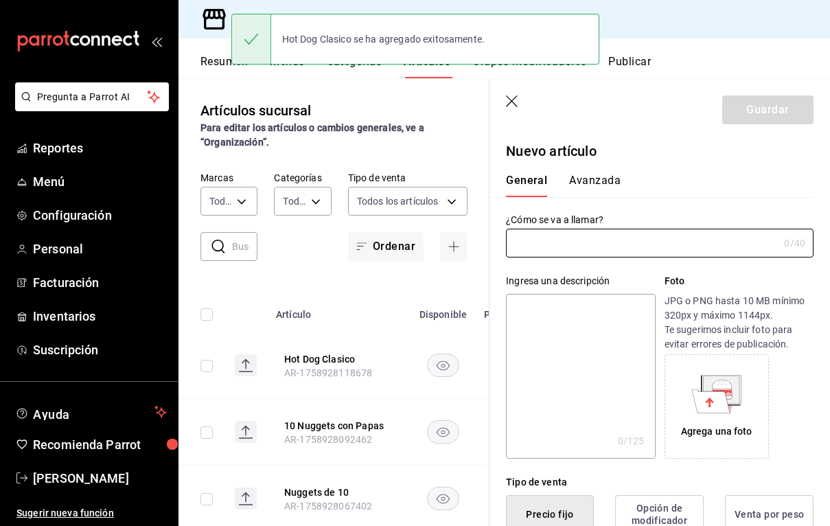
type input "AR-1758928177092"
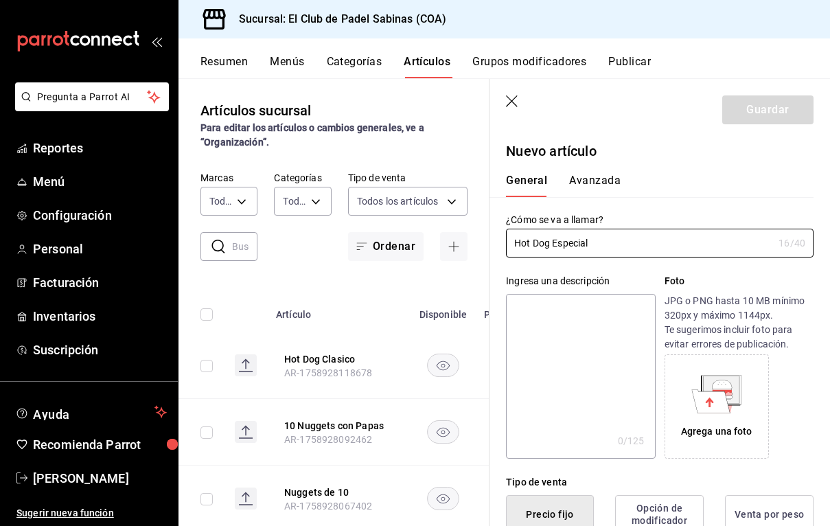
type input "Hot Dog Especial"
click at [603, 365] on textarea at bounding box center [580, 376] width 149 height 165
type textarea "T"
type textarea "x"
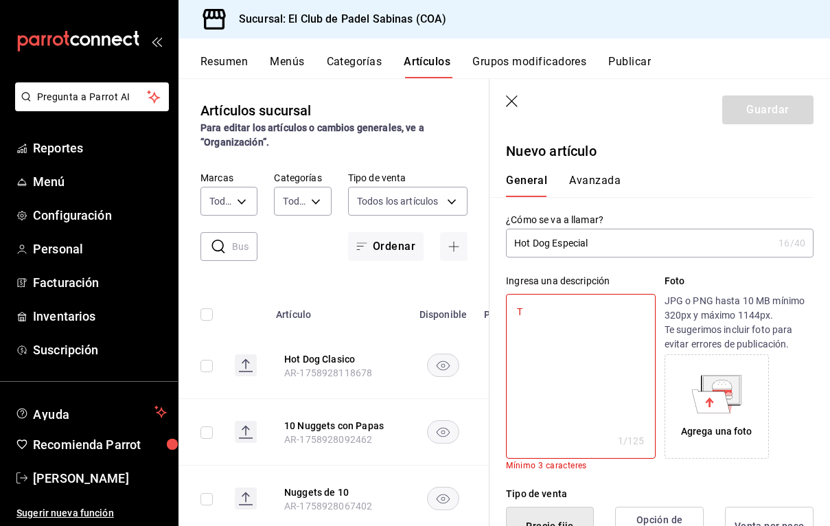
type textarea "To"
type textarea "x"
type textarea "Toc"
type textarea "x"
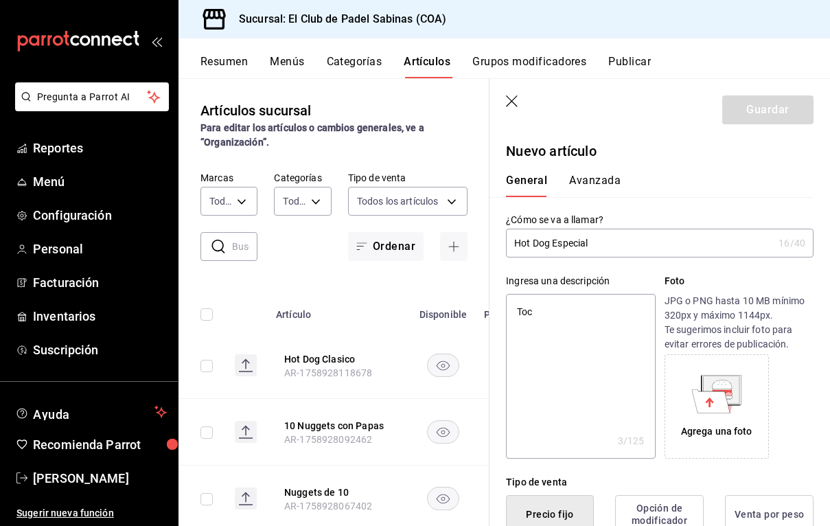
type textarea "Toci"
type textarea "x"
type textarea "Tocin"
type textarea "x"
type textarea "Tocino"
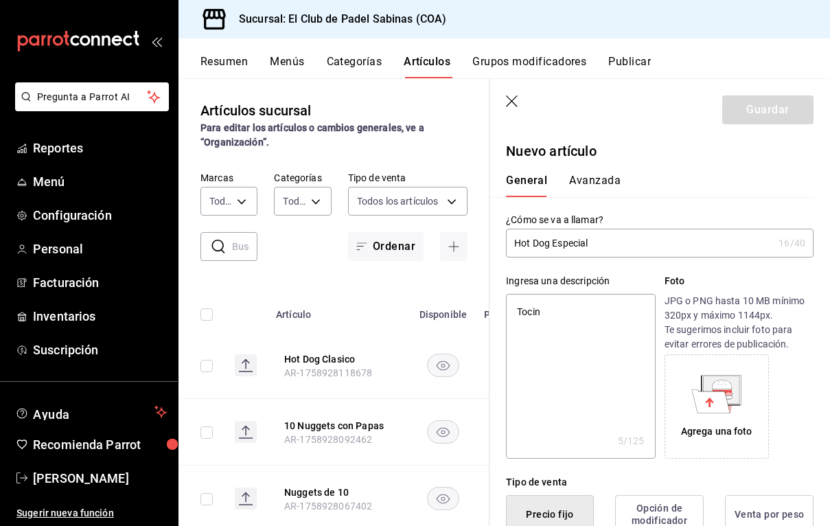
type textarea "x"
type textarea "Tocino,"
type textarea "x"
type textarea "Tocino,"
type textarea "x"
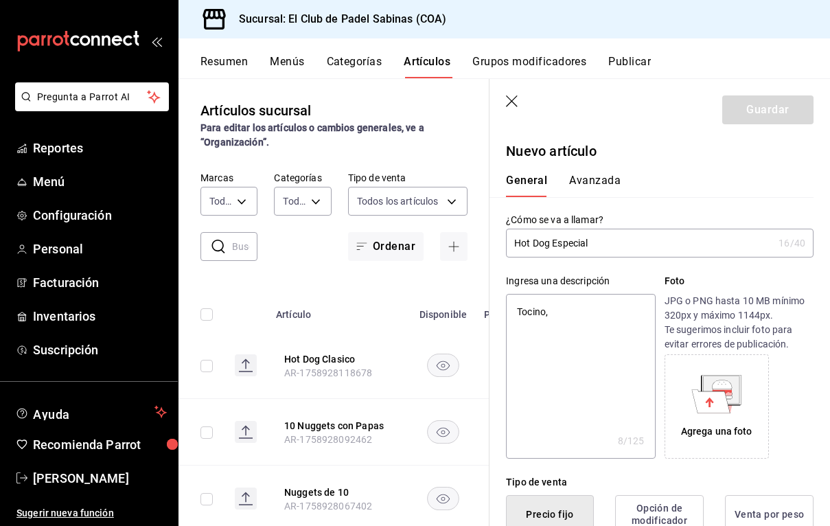
type textarea "Tocino, c"
type textarea "x"
type textarea "Tocino, ch"
type textarea "x"
type textarea "Tocino, che"
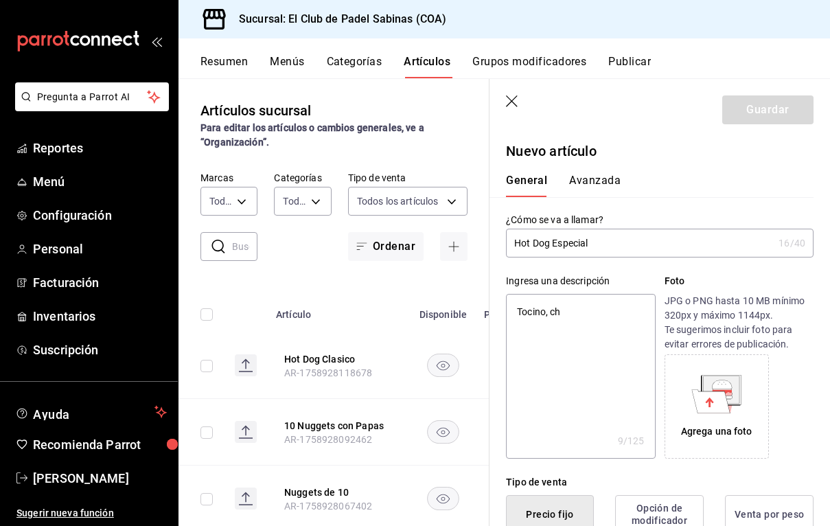
type textarea "x"
type textarea "Tocino, ched"
type textarea "x"
type textarea "Tocino, chedd"
type textarea "x"
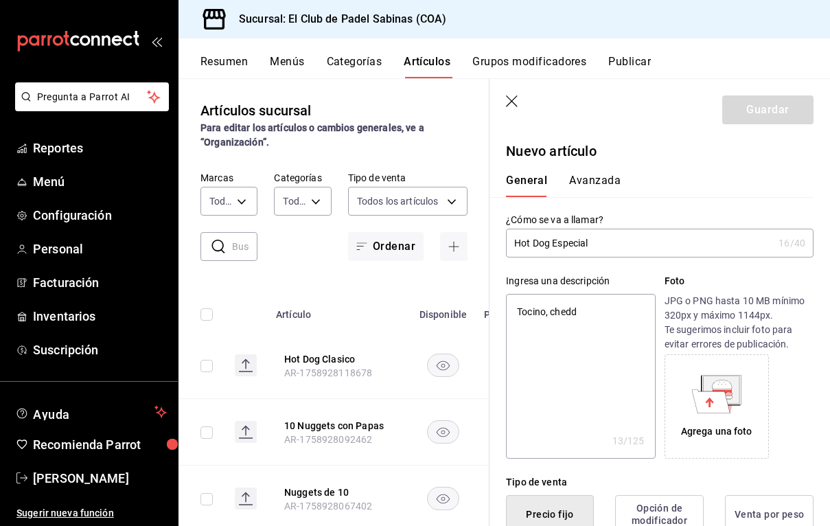
type textarea "Tocino, [GEOGRAPHIC_DATA]"
type textarea "x"
type textarea "[PERSON_NAME], cheddar"
type textarea "x"
type textarea "[PERSON_NAME], cheddar"
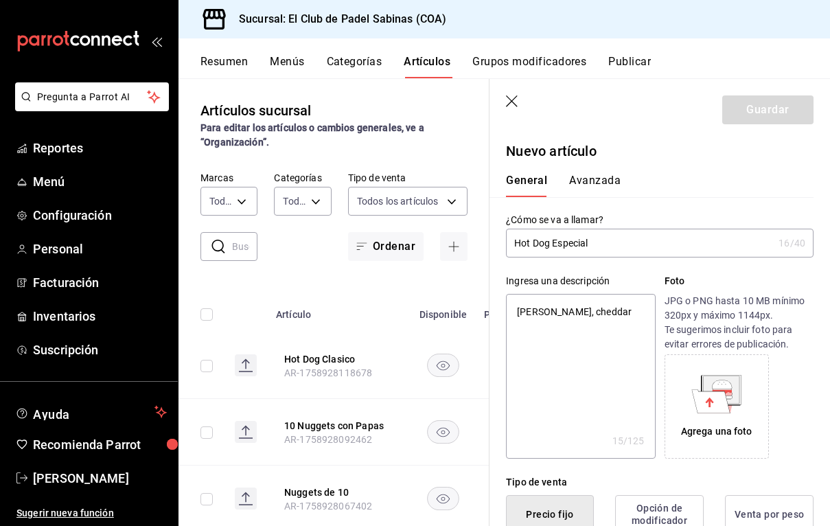
type textarea "x"
type textarea "[PERSON_NAME], cheddar y"
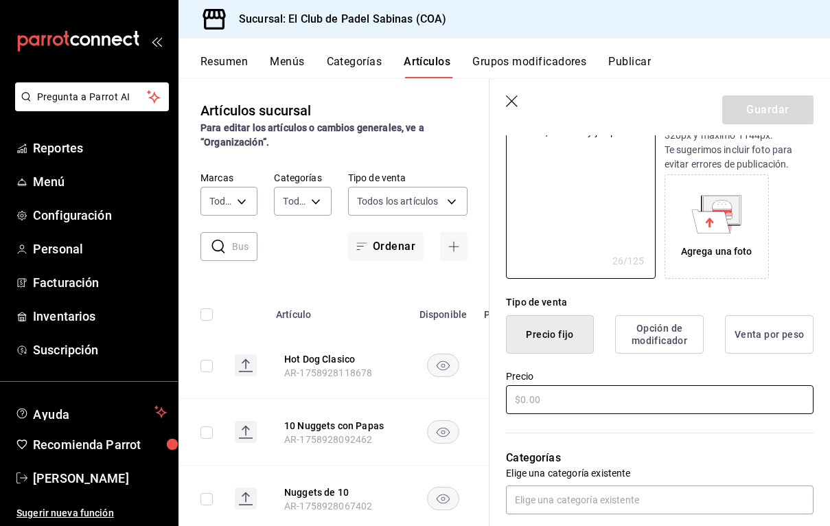
scroll to position [181, 0]
click at [562, 400] on input "text" at bounding box center [660, 398] width 308 height 29
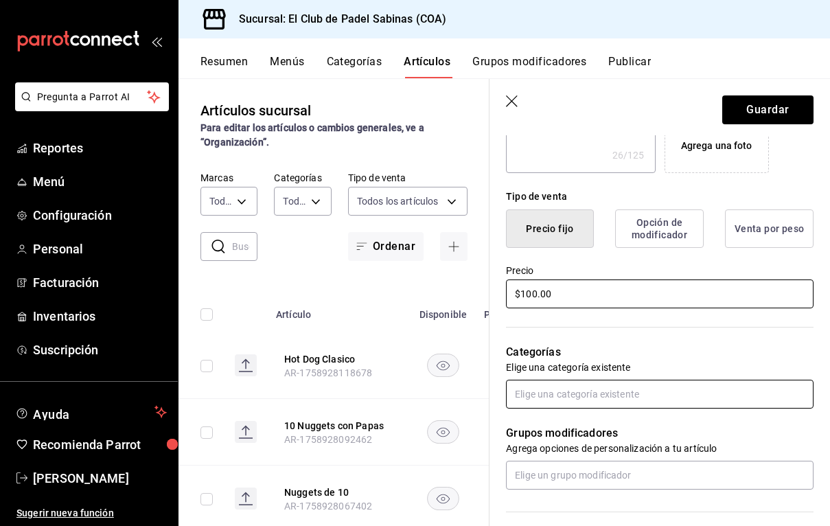
scroll to position [288, 0]
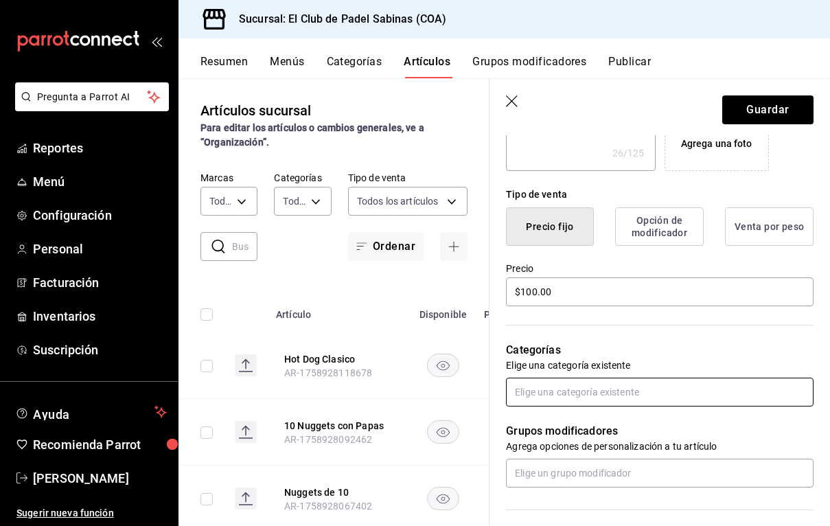
click at [555, 401] on input "text" at bounding box center [660, 392] width 308 height 29
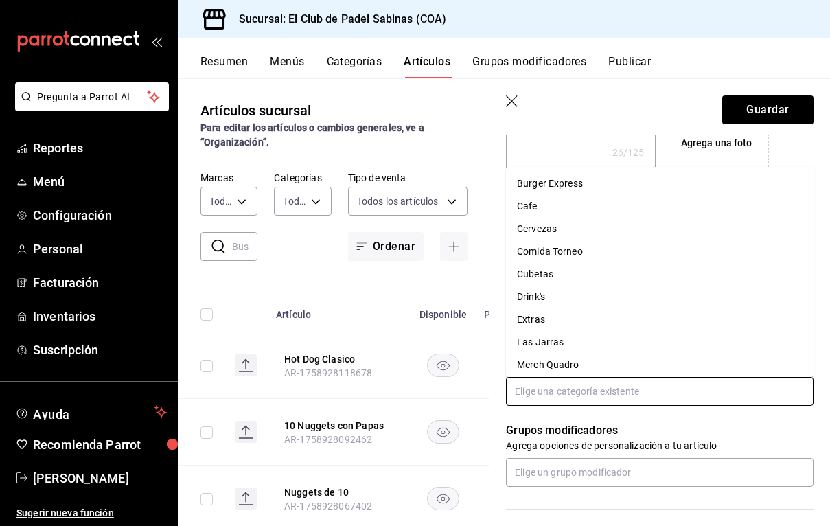
click at [602, 185] on li "Burger Express" at bounding box center [660, 183] width 308 height 23
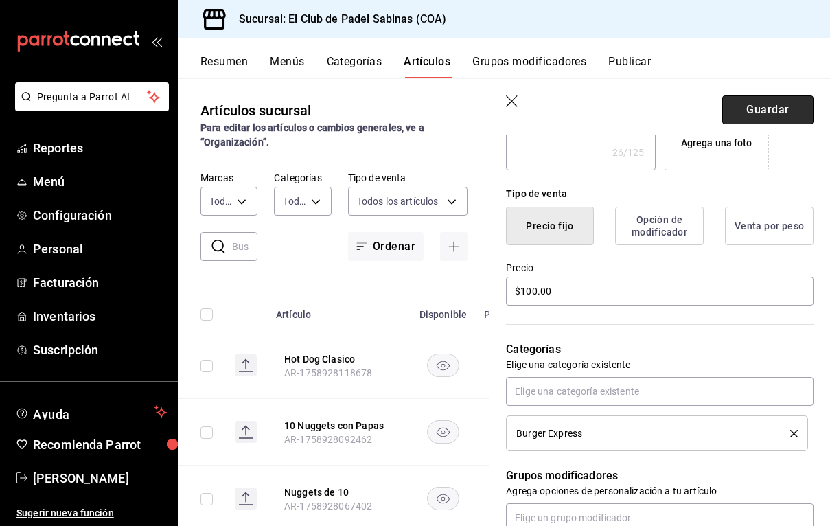
click at [768, 111] on button "Guardar" at bounding box center [767, 109] width 91 height 29
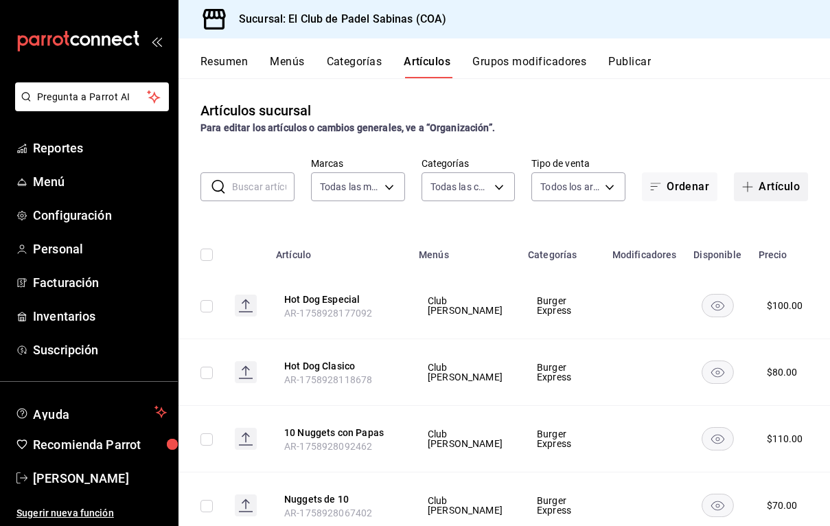
click at [761, 177] on button "Artículo" at bounding box center [771, 186] width 74 height 29
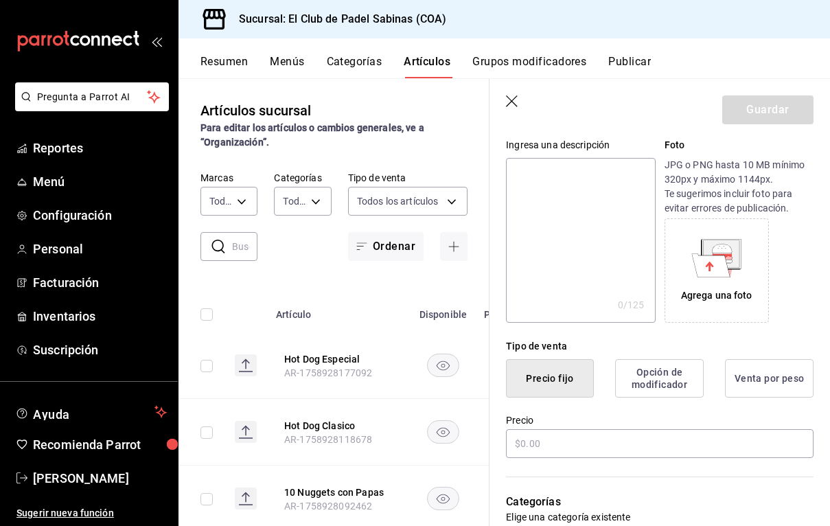
scroll to position [148, 0]
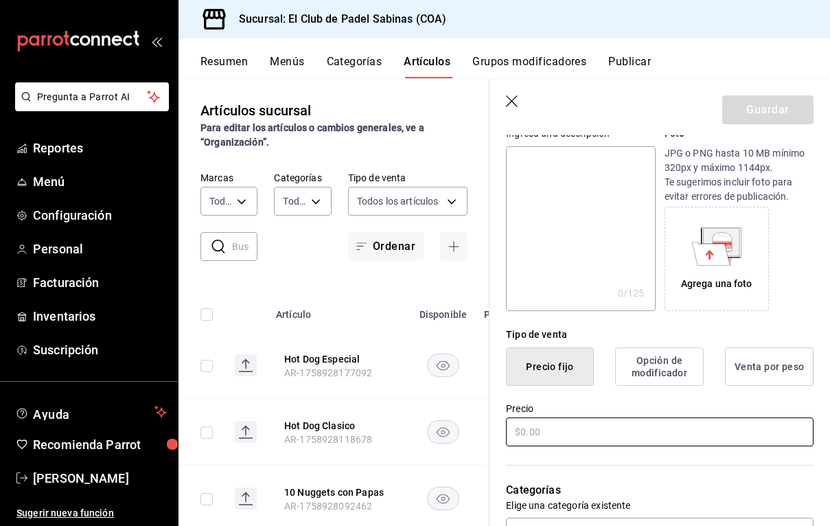
click at [562, 427] on input "text" at bounding box center [660, 431] width 308 height 29
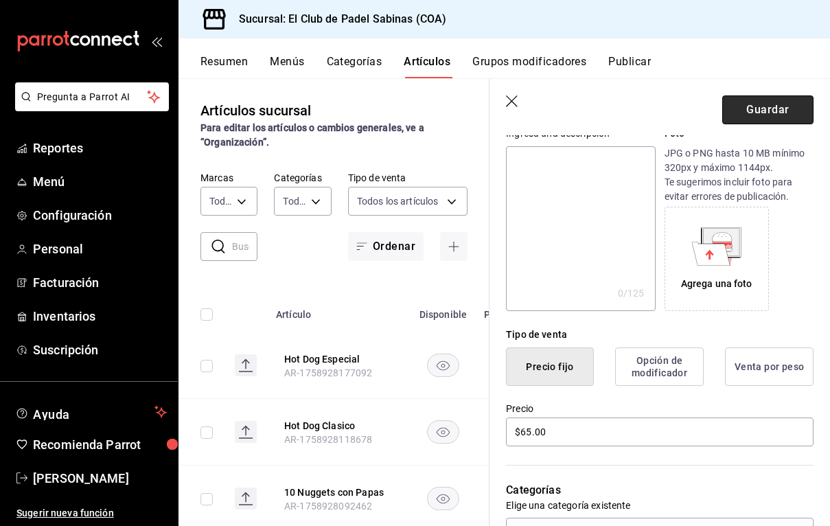
click at [750, 122] on button "Guardar" at bounding box center [767, 109] width 91 height 29
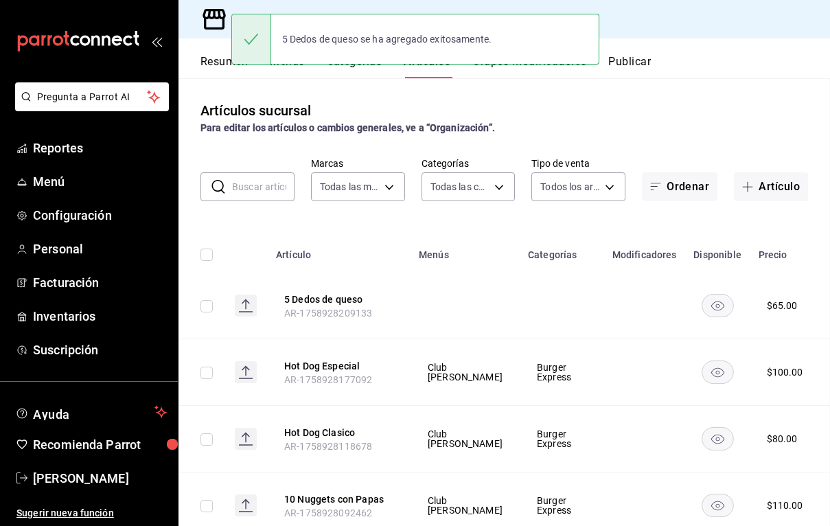
click at [630, 62] on button "Publicar" at bounding box center [629, 66] width 43 height 23
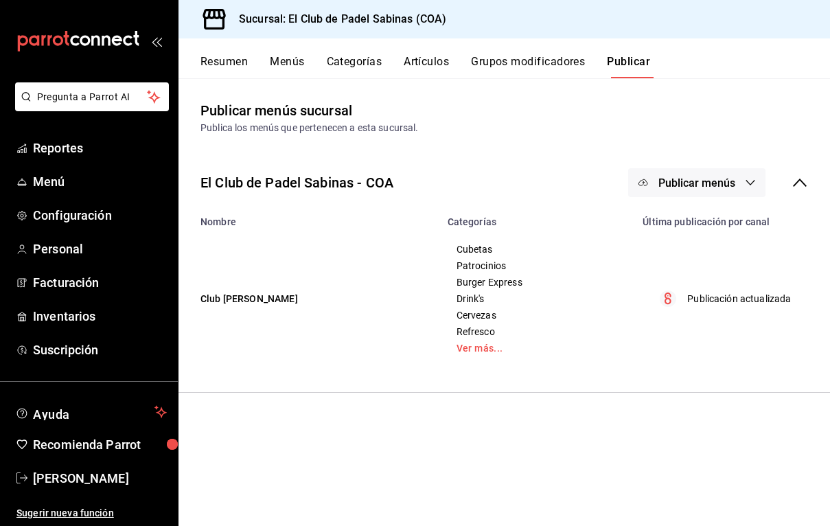
click at [724, 182] on span "Publicar menús" at bounding box center [696, 182] width 77 height 13
click at [714, 235] on li "Punto de venta" at bounding box center [697, 227] width 126 height 38
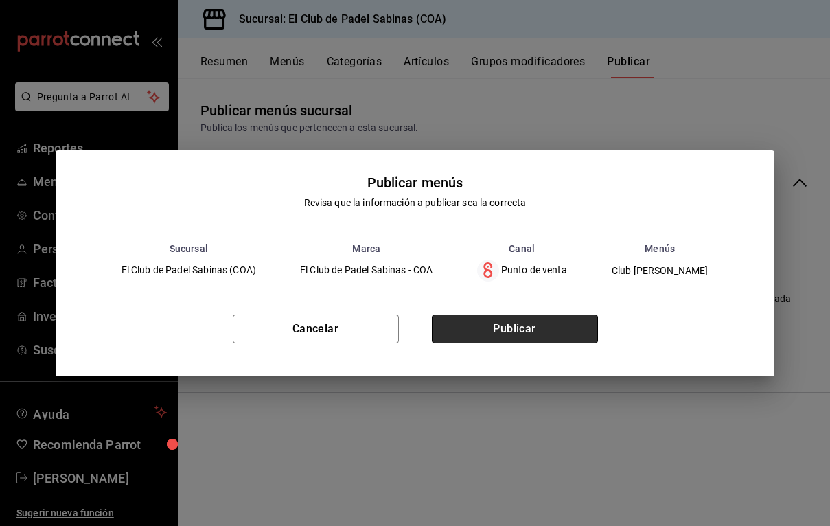
click at [546, 328] on button "Publicar" at bounding box center [515, 328] width 166 height 29
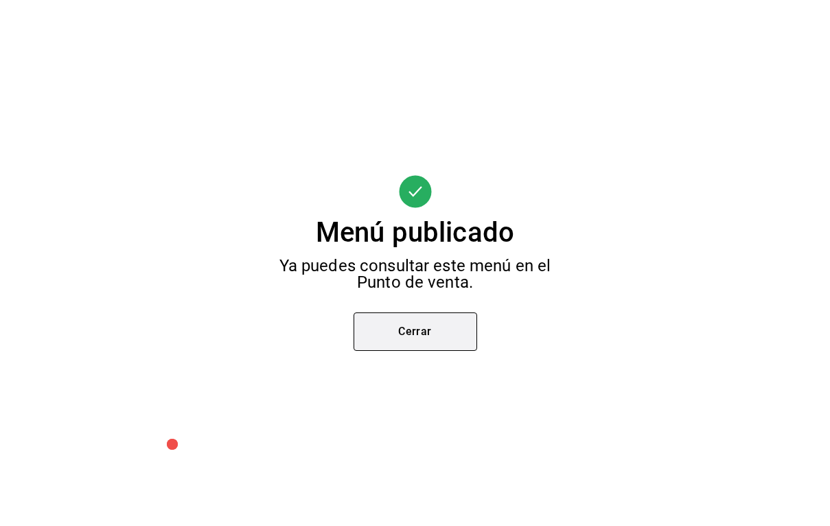
click at [448, 321] on button "Cerrar" at bounding box center [416, 331] width 124 height 38
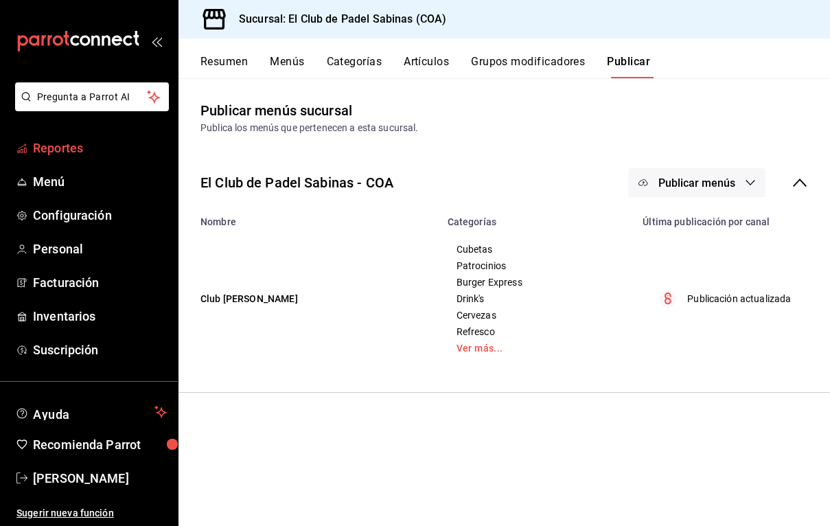
click at [83, 146] on span "Reportes" at bounding box center [100, 148] width 134 height 19
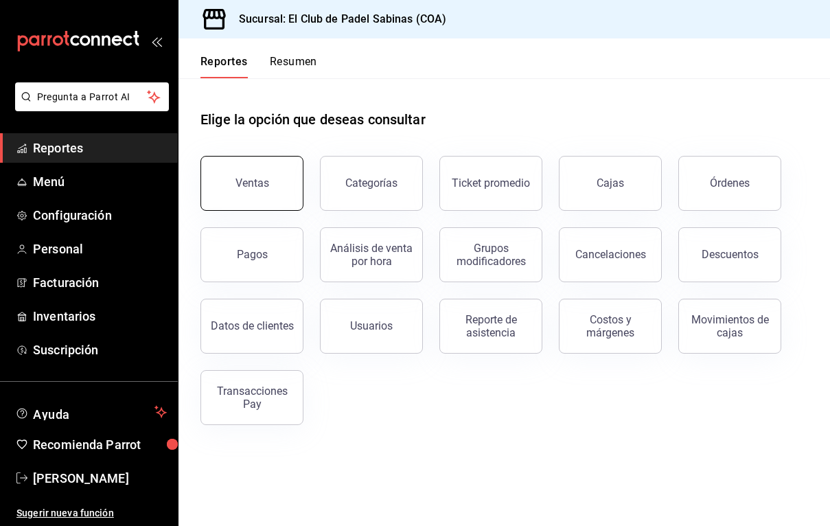
click at [268, 198] on button "Ventas" at bounding box center [251, 183] width 103 height 55
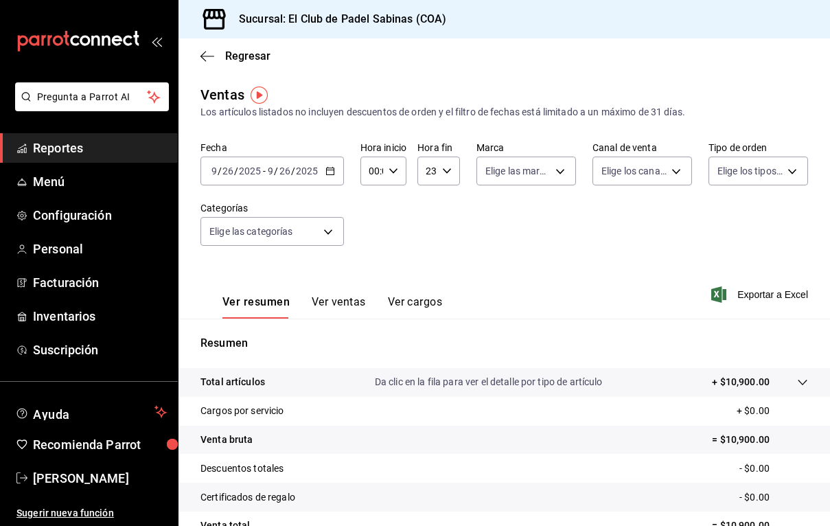
click at [308, 174] on input "2025" at bounding box center [306, 170] width 23 height 11
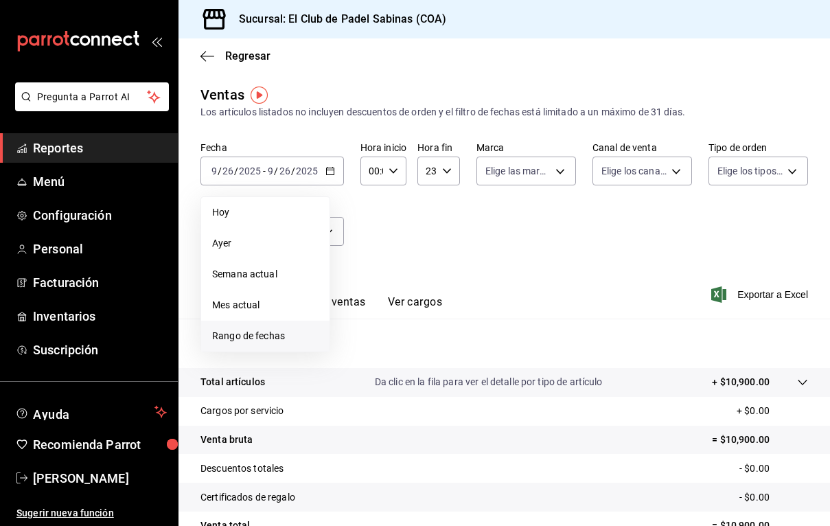
click at [286, 331] on span "Rango de fechas" at bounding box center [265, 336] width 106 height 14
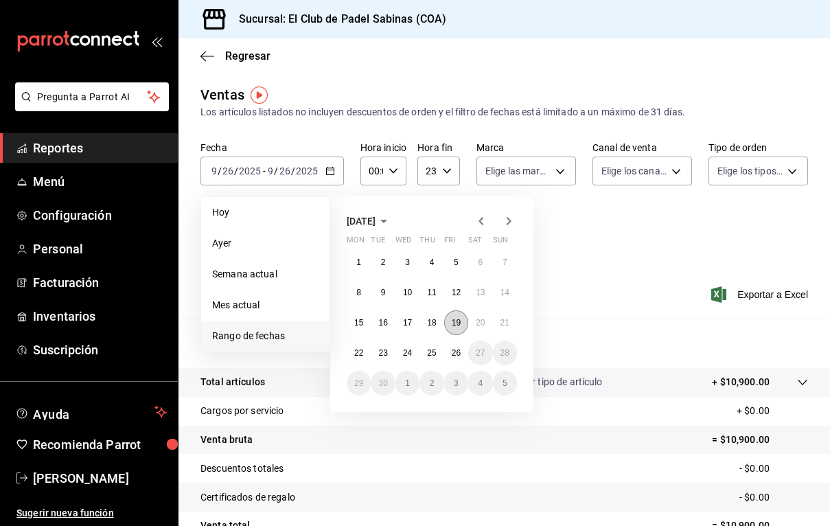
click at [457, 325] on abbr "19" at bounding box center [456, 323] width 9 height 10
click at [498, 322] on button "21" at bounding box center [505, 322] width 24 height 25
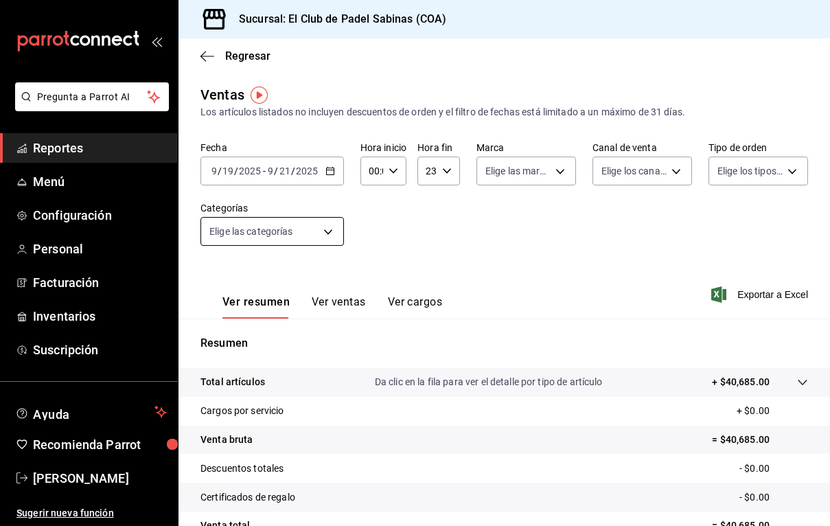
click at [293, 231] on body "Pregunta a Parrot AI Reportes Menú Configuración Personal Facturación Inventari…" at bounding box center [415, 263] width 830 height 526
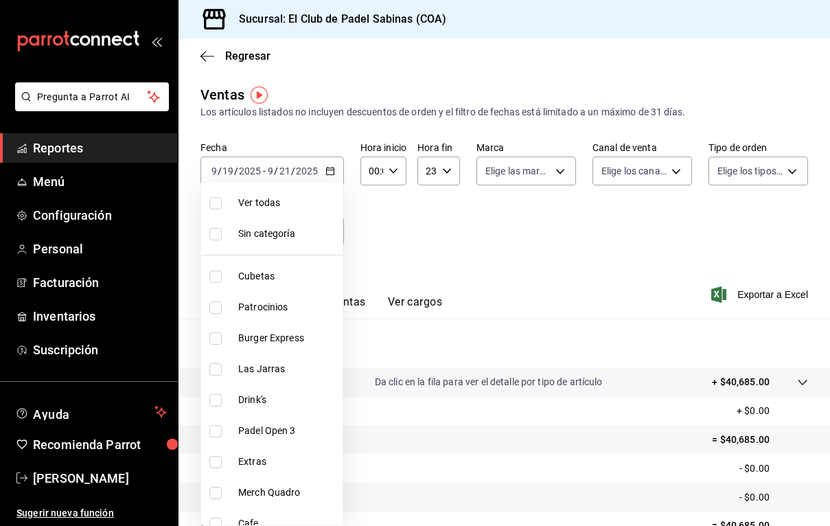
click at [299, 330] on li "Burger Express" at bounding box center [271, 338] width 141 height 31
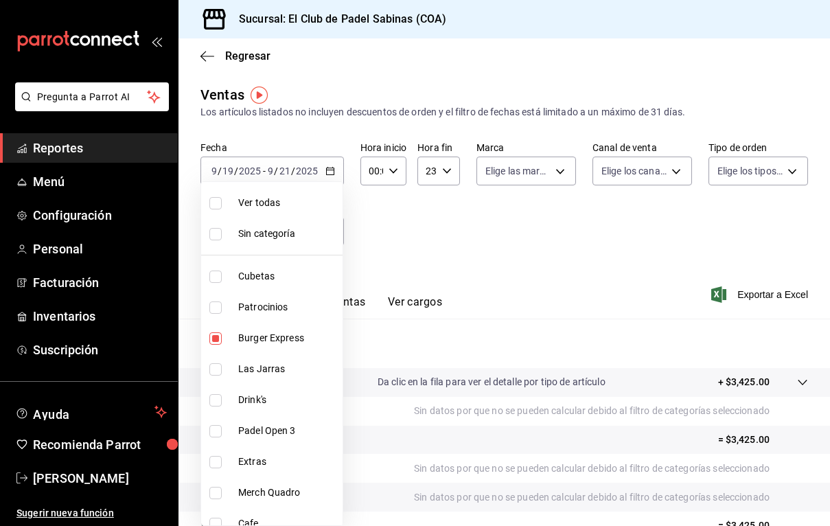
click at [483, 254] on div at bounding box center [415, 263] width 830 height 526
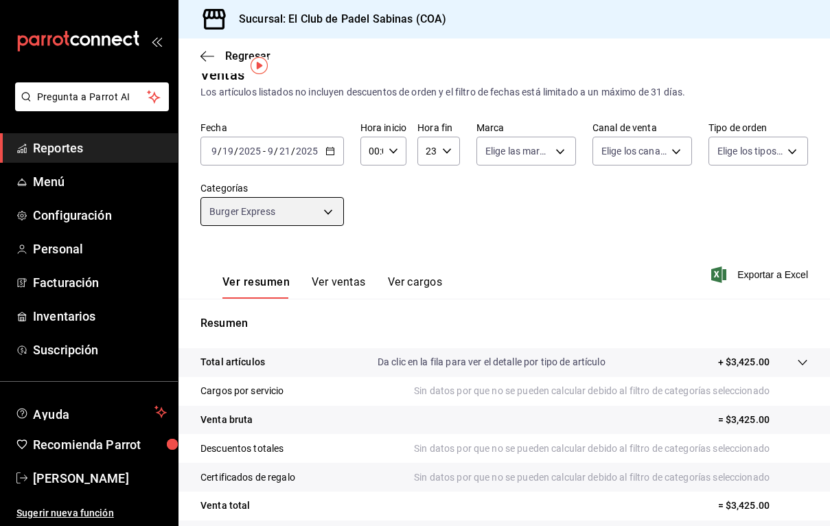
scroll to position [17, 0]
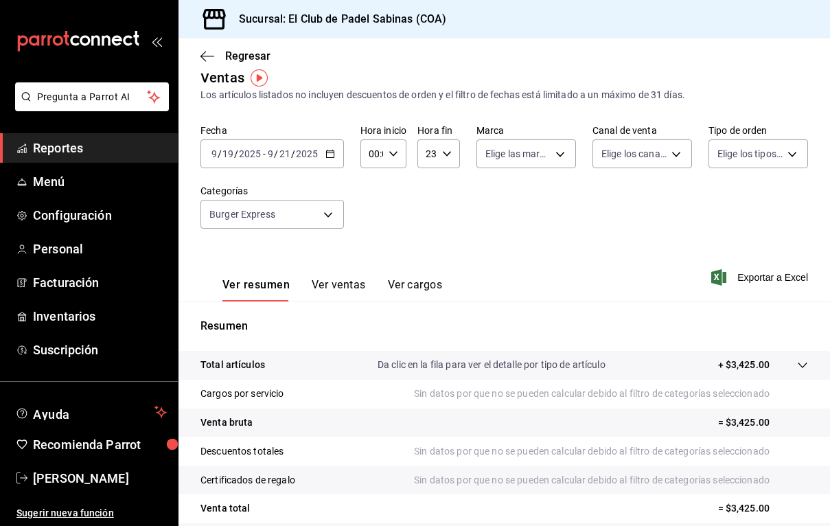
click at [331, 153] on \(Stroke\) "button" at bounding box center [330, 152] width 8 height 1
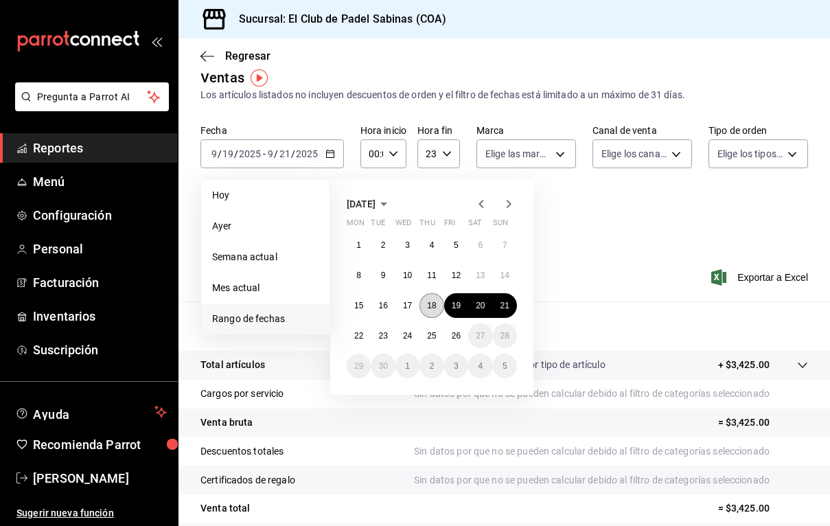
click at [435, 303] on abbr "18" at bounding box center [431, 306] width 9 height 10
click at [507, 302] on abbr "21" at bounding box center [504, 306] width 9 height 10
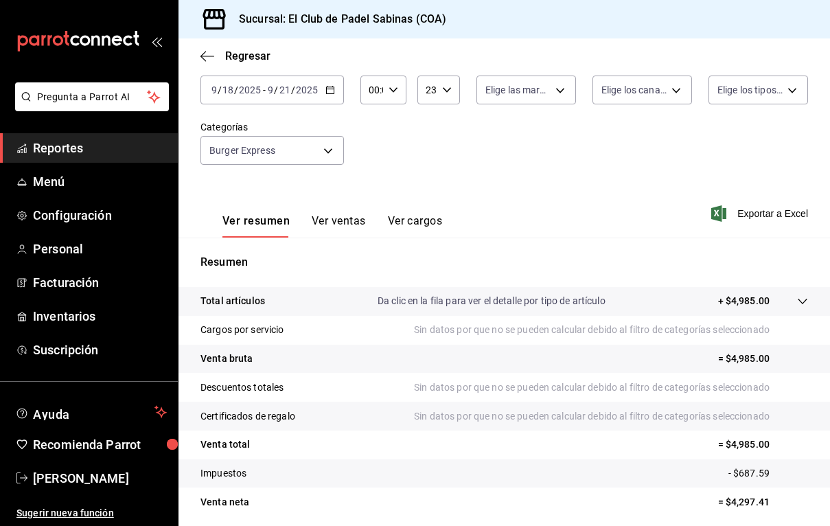
scroll to position [69, 0]
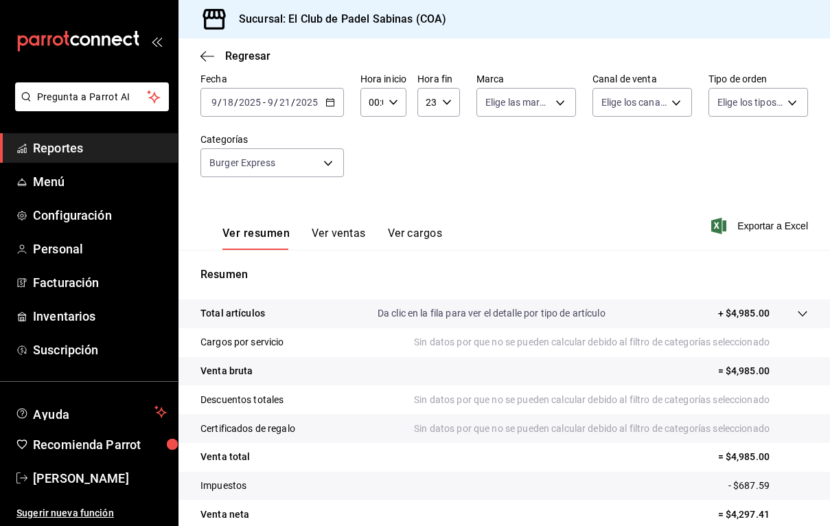
click at [327, 105] on icon "button" at bounding box center [330, 102] width 10 height 10
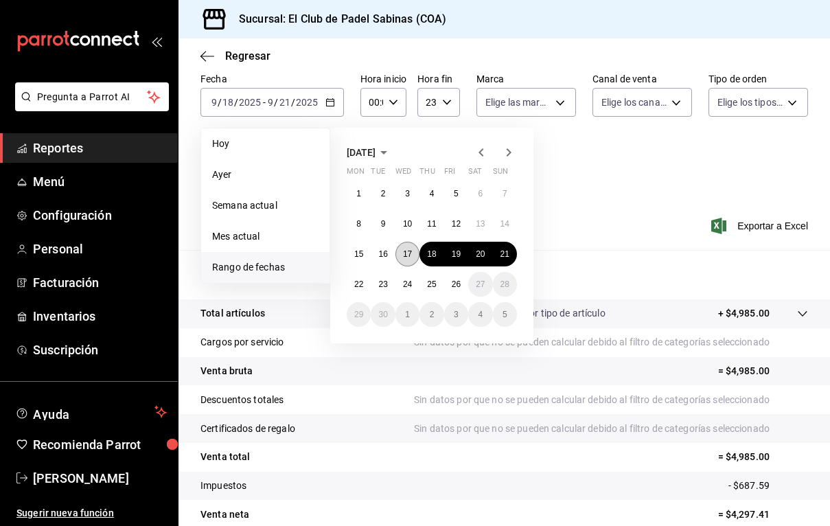
click at [404, 257] on abbr "17" at bounding box center [407, 254] width 9 height 10
click at [509, 262] on button "21" at bounding box center [505, 254] width 24 height 25
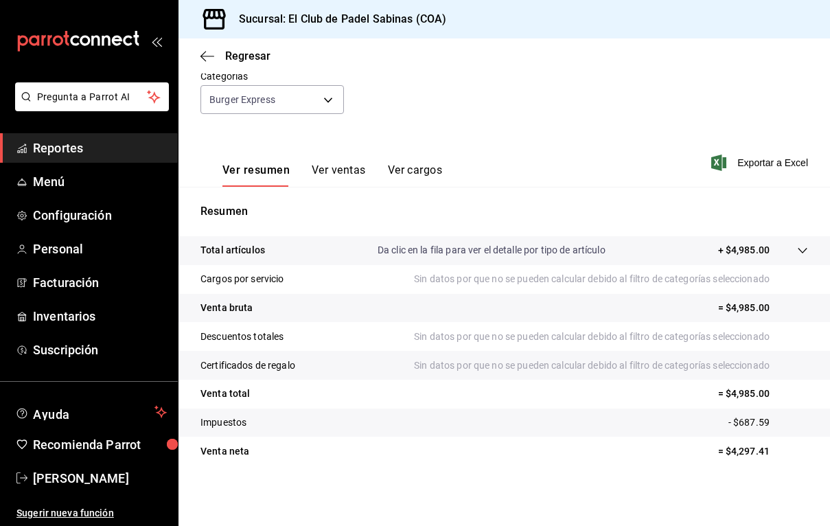
scroll to position [132, 0]
click at [343, 163] on div "Ver resumen Ver ventas Ver cargos" at bounding box center [321, 167] width 242 height 40
click at [722, 165] on icon "button" at bounding box center [718, 162] width 15 height 16
